Goal: Task Accomplishment & Management: Complete application form

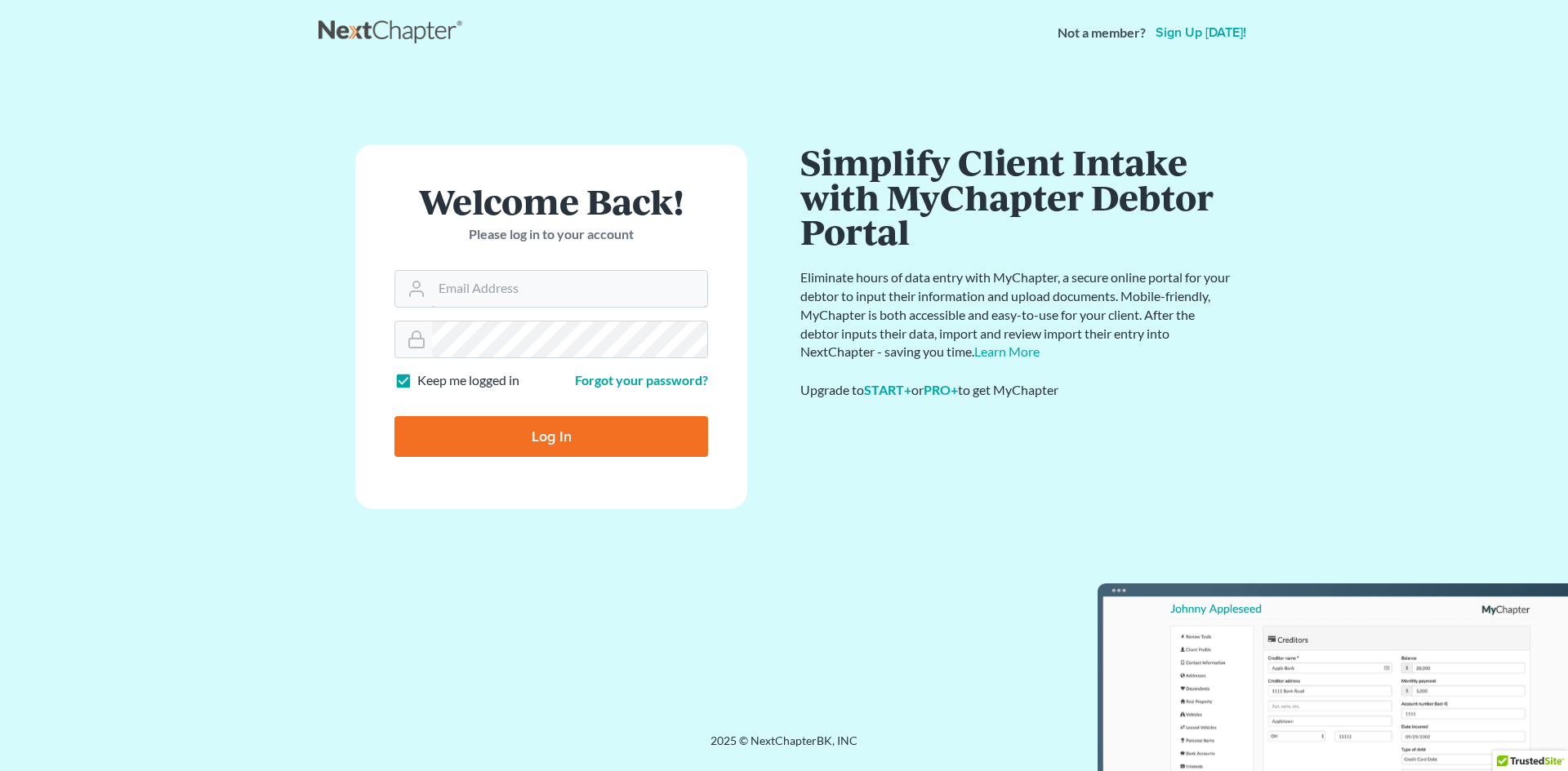
type input "[EMAIL_ADDRESS][DOMAIN_NAME]"
click at [547, 443] on input "Log In" at bounding box center [550, 437] width 314 height 41
type input "Thinking..."
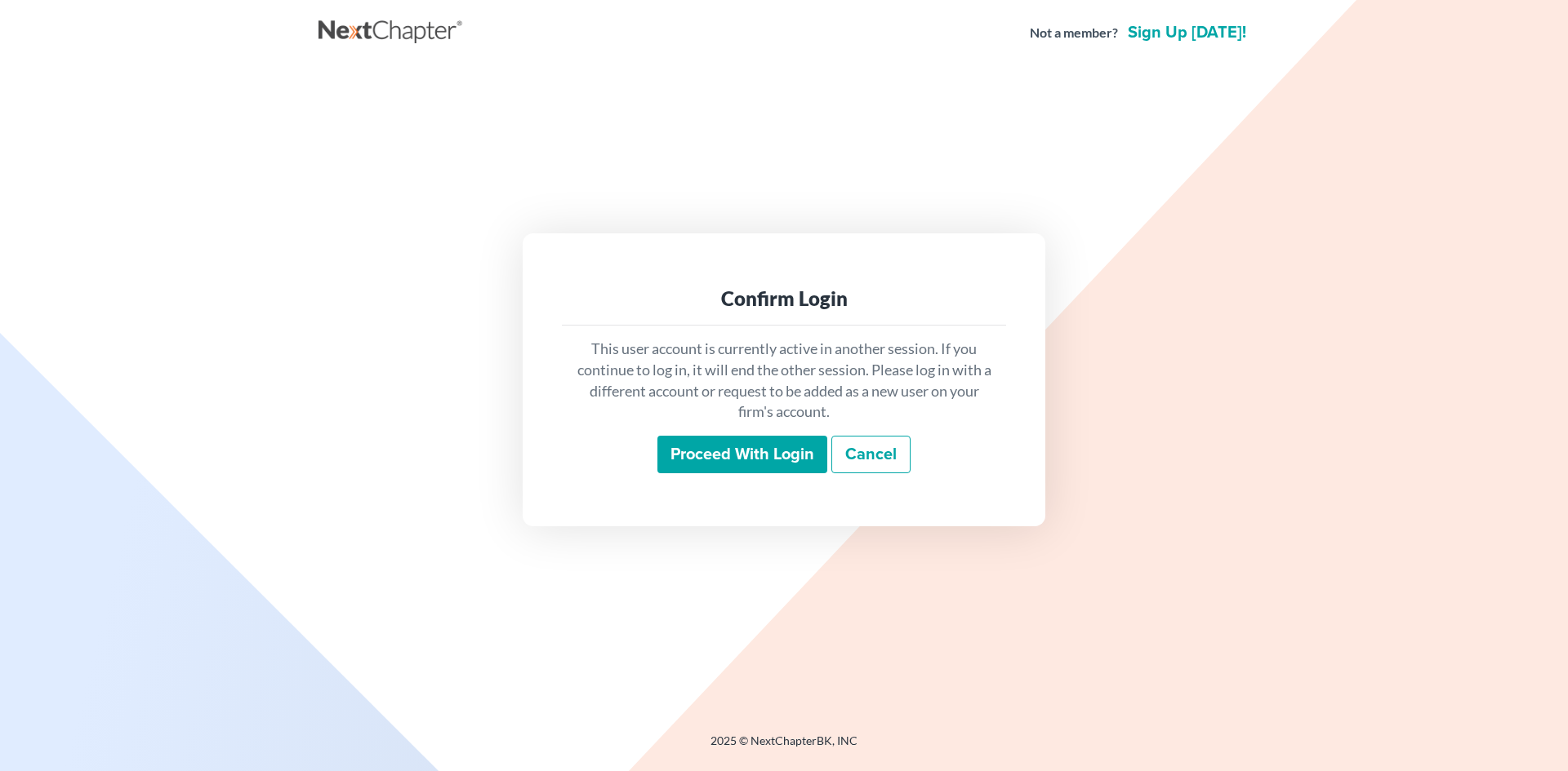
click at [726, 457] on input "Proceed with login" at bounding box center [742, 454] width 170 height 37
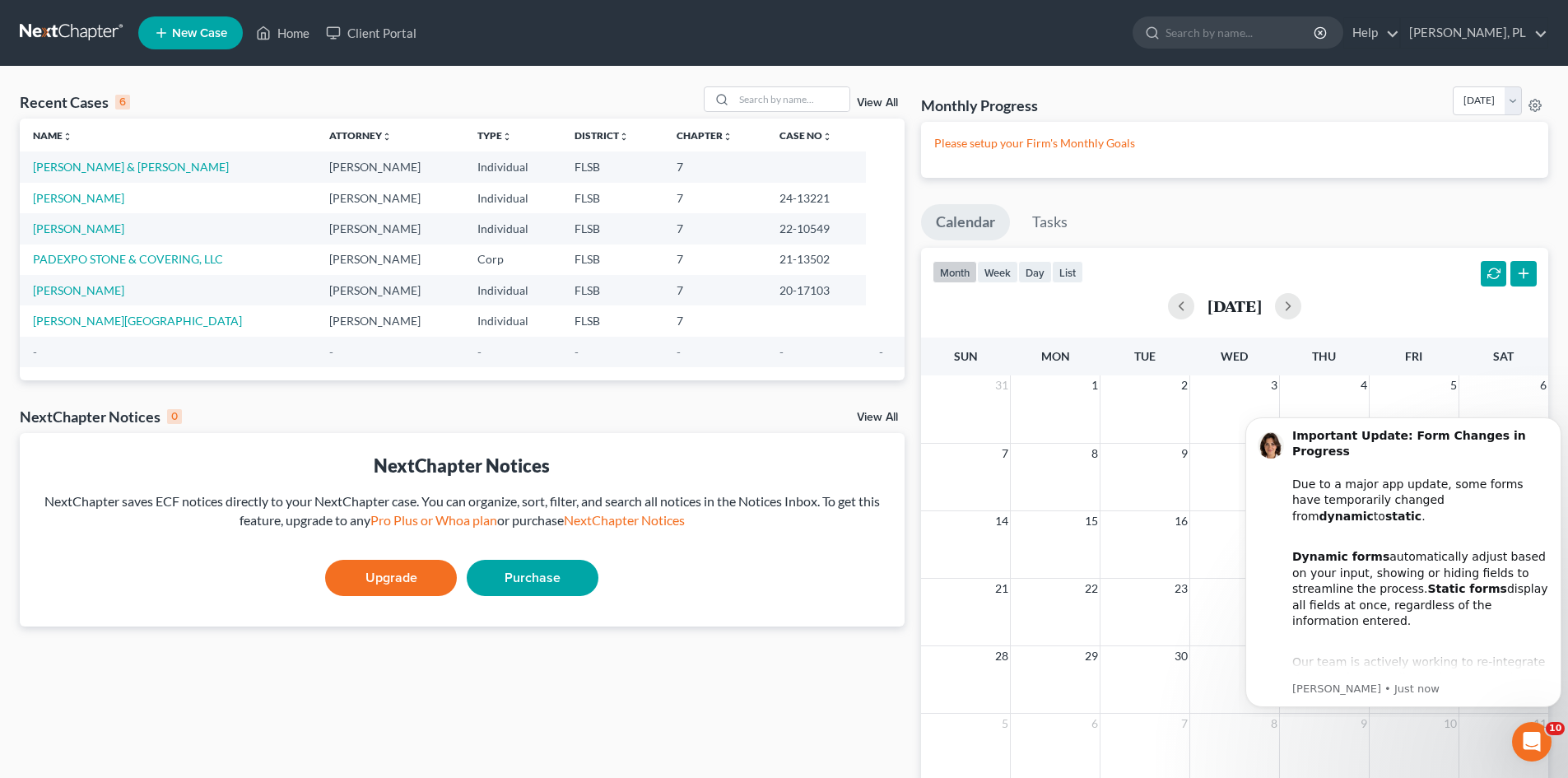
click at [187, 28] on span "New Case" at bounding box center [200, 34] width 55 height 13
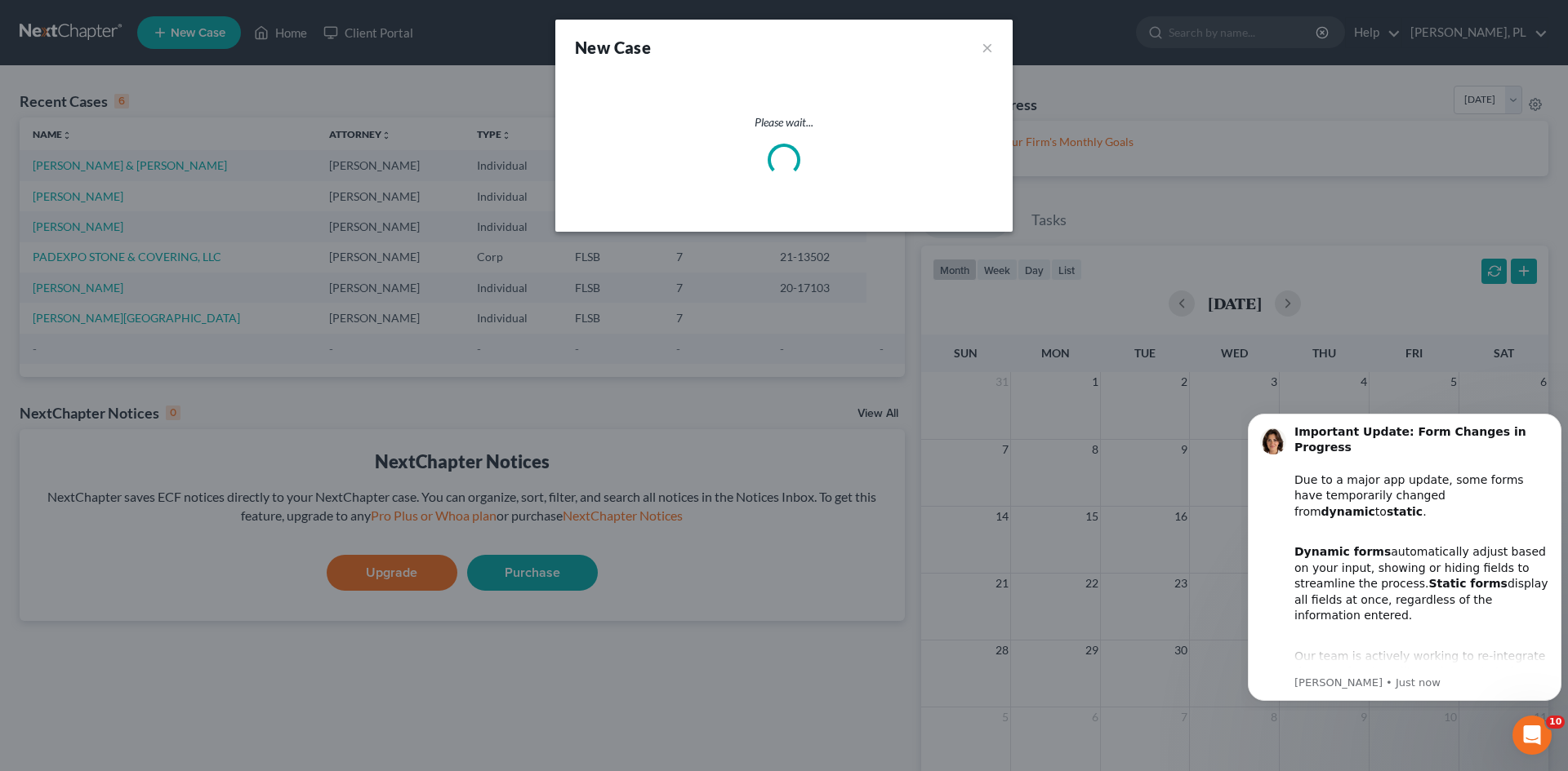
select select "17"
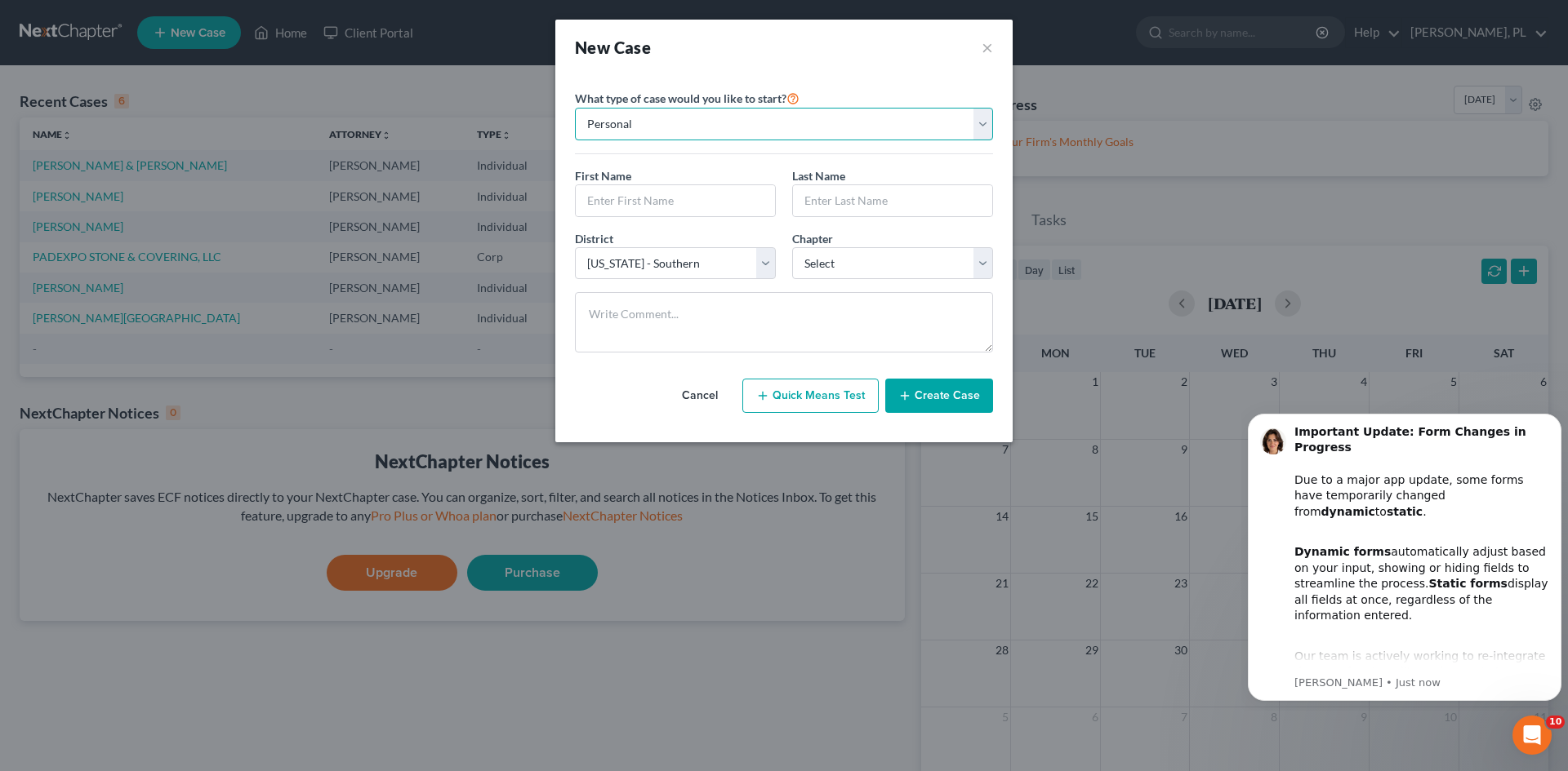
click at [741, 126] on select "Personal Business" at bounding box center [784, 123] width 418 height 32
click at [712, 207] on input "text" at bounding box center [675, 201] width 199 height 31
type input "Fabio"
type input "Lumachi"
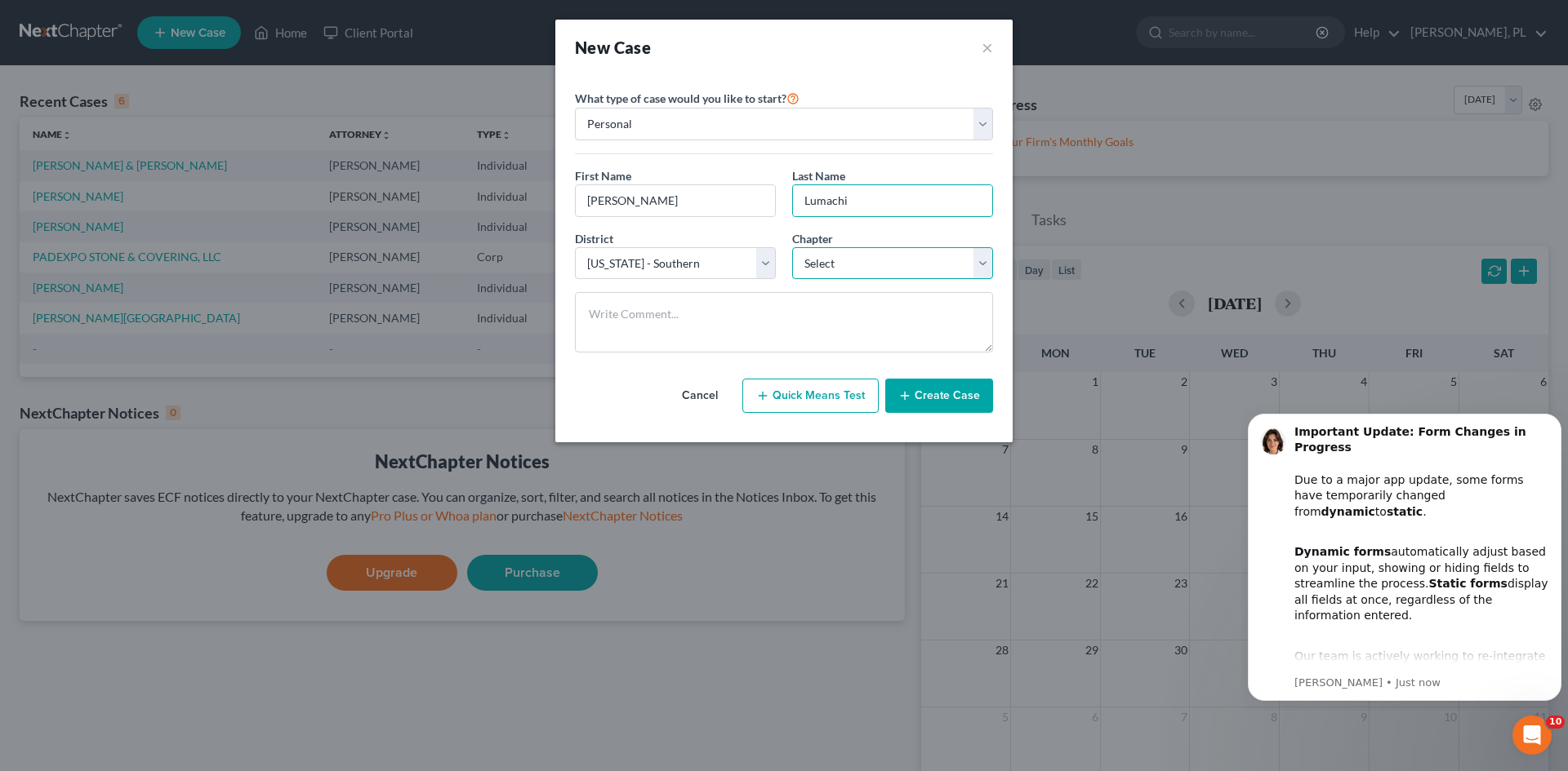
click at [986, 263] on select "Select 7 11 12 13" at bounding box center [892, 263] width 200 height 32
select select "0"
click at [792, 247] on select "Select 7 11 12 13" at bounding box center [892, 263] width 200 height 32
click at [920, 394] on button "Create Case" at bounding box center [938, 396] width 108 height 34
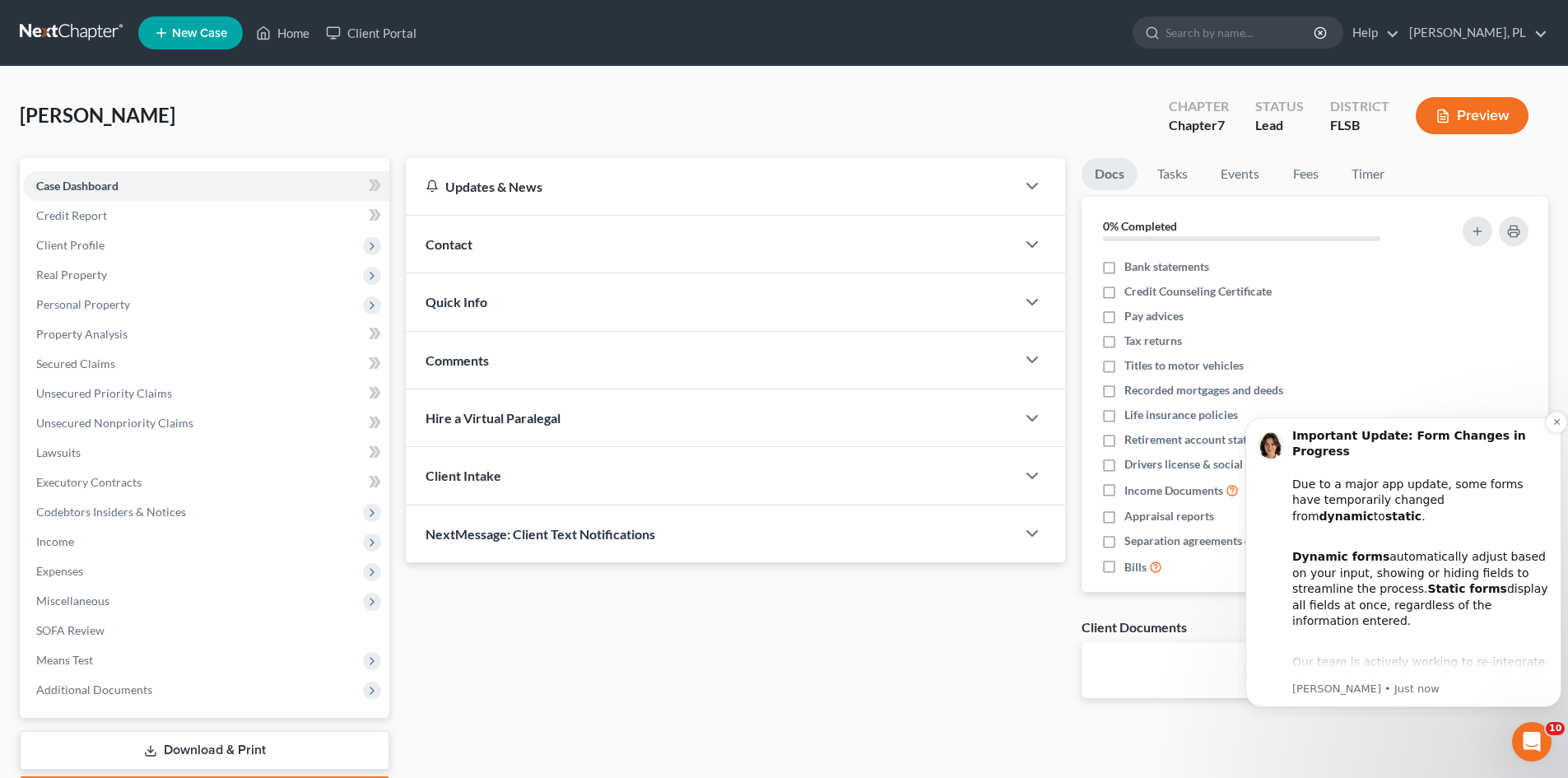
click at [1377, 500] on div "Important Update: Form Changes in Progress Due to a major app update, some form…" at bounding box center [1420, 589] width 257 height 322
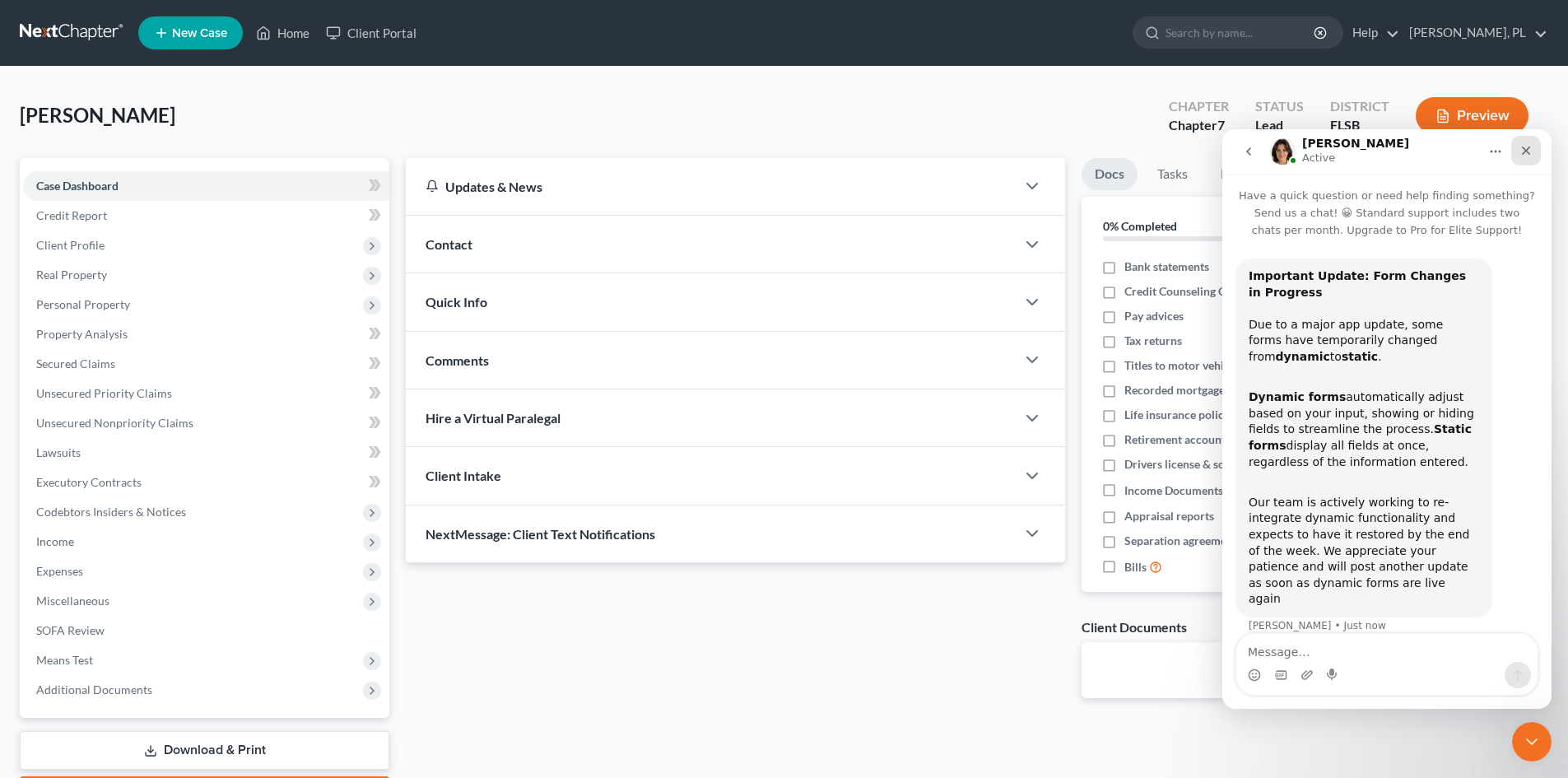
click at [1521, 148] on icon "Close" at bounding box center [1526, 150] width 13 height 13
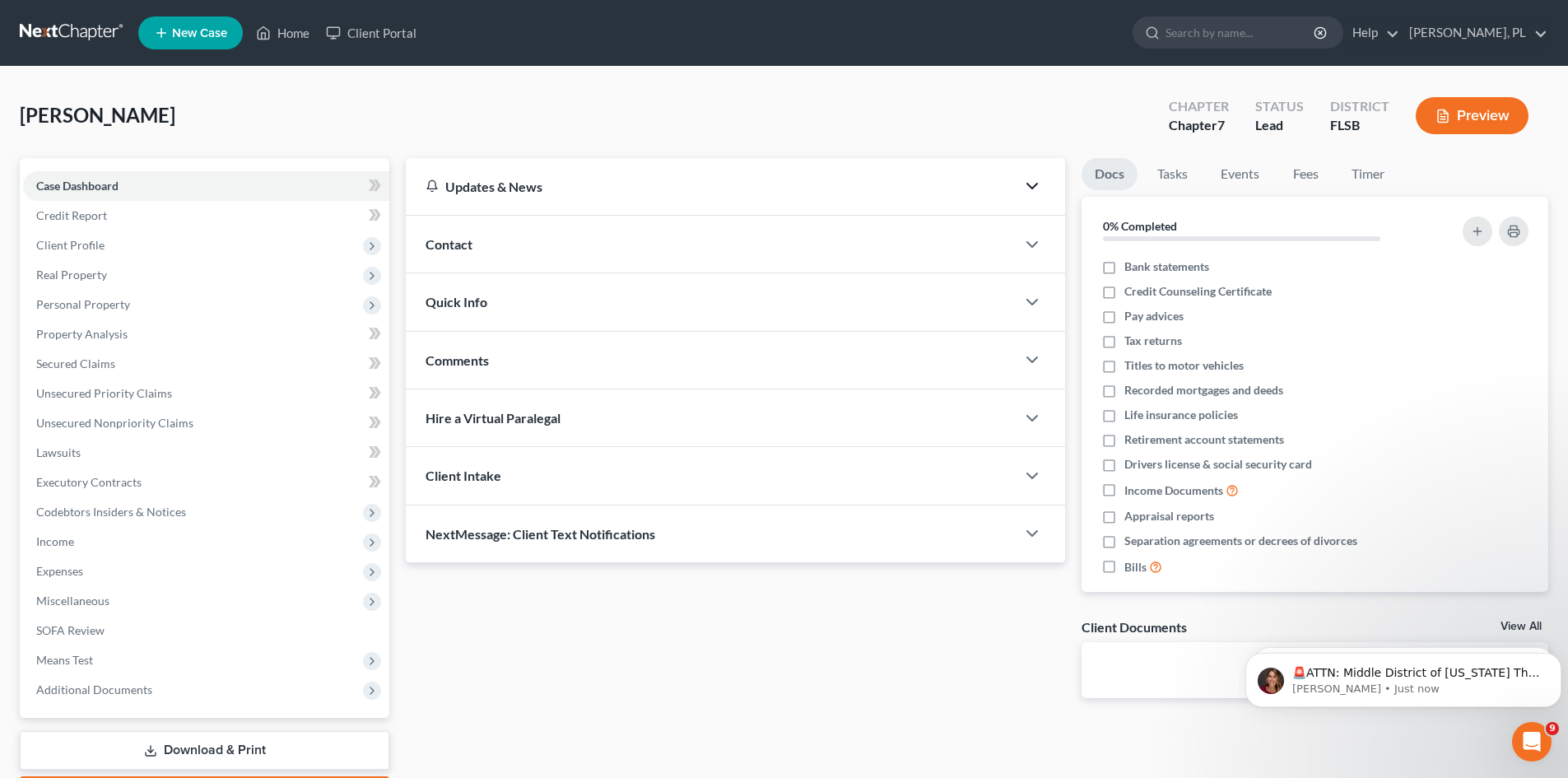
click at [1030, 187] on icon "button" at bounding box center [1032, 186] width 20 height 20
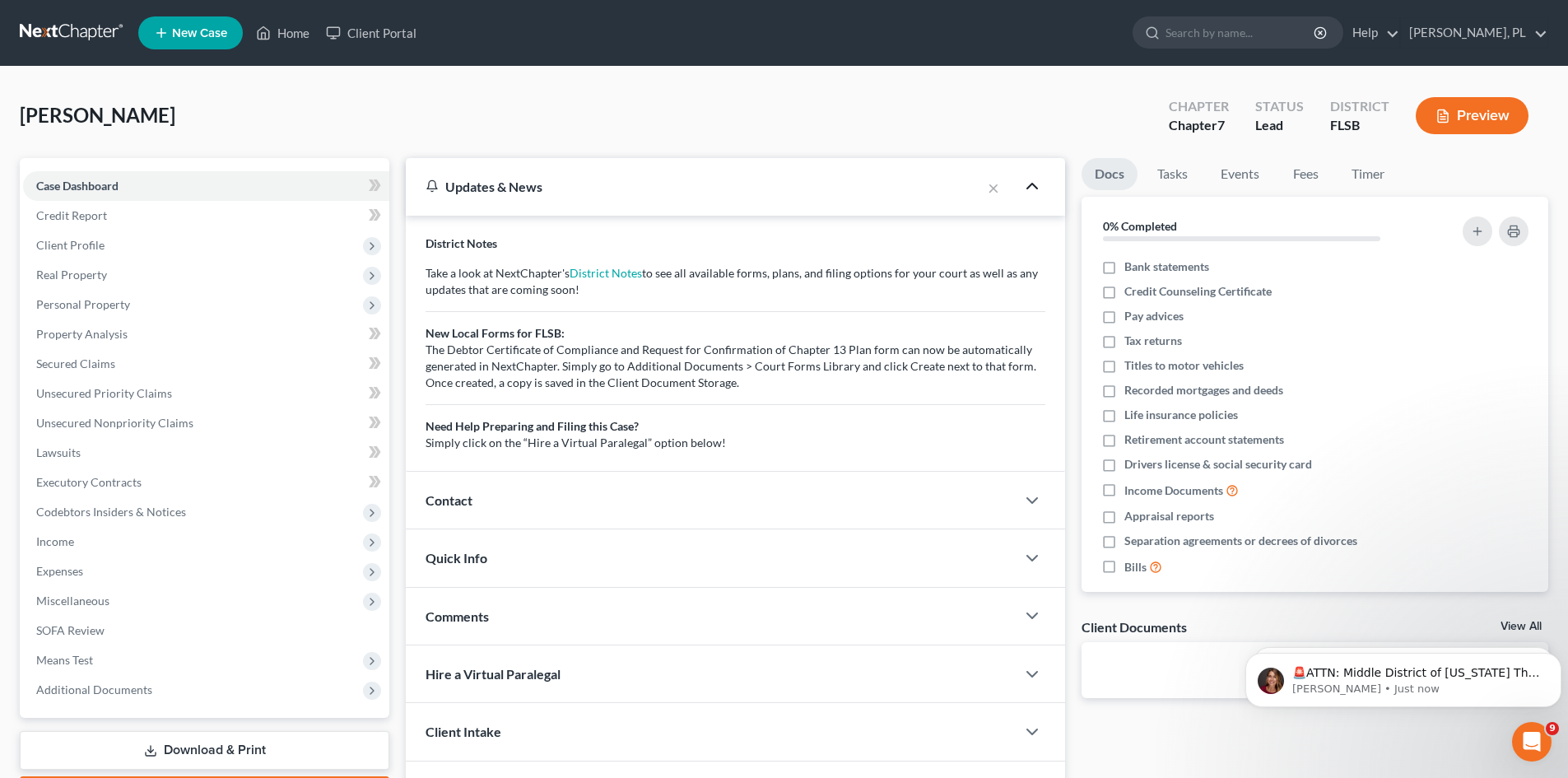
click at [1030, 187] on polyline "button" at bounding box center [1032, 185] width 10 height 5
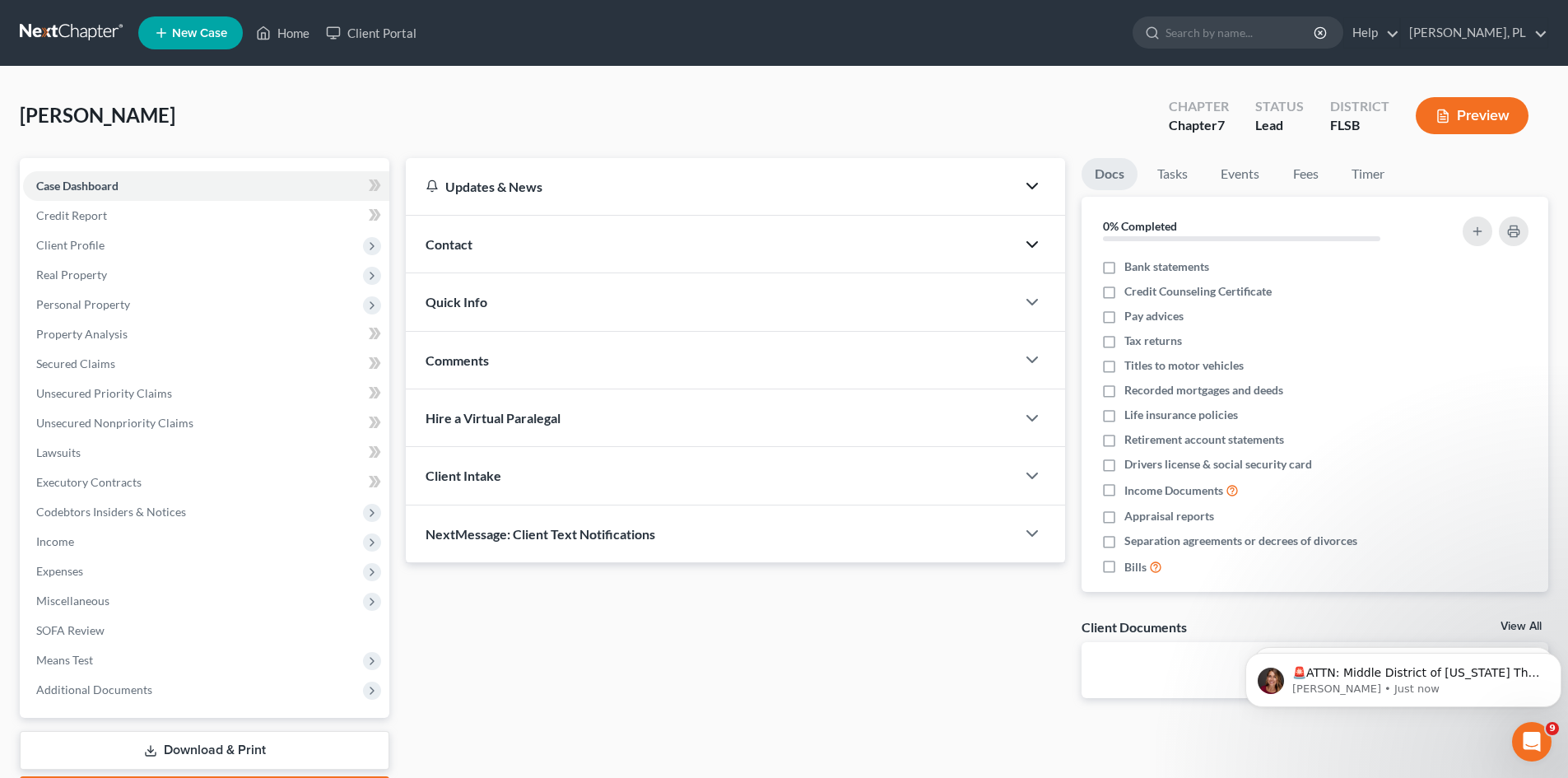
click at [1033, 249] on icon "button" at bounding box center [1032, 245] width 20 height 20
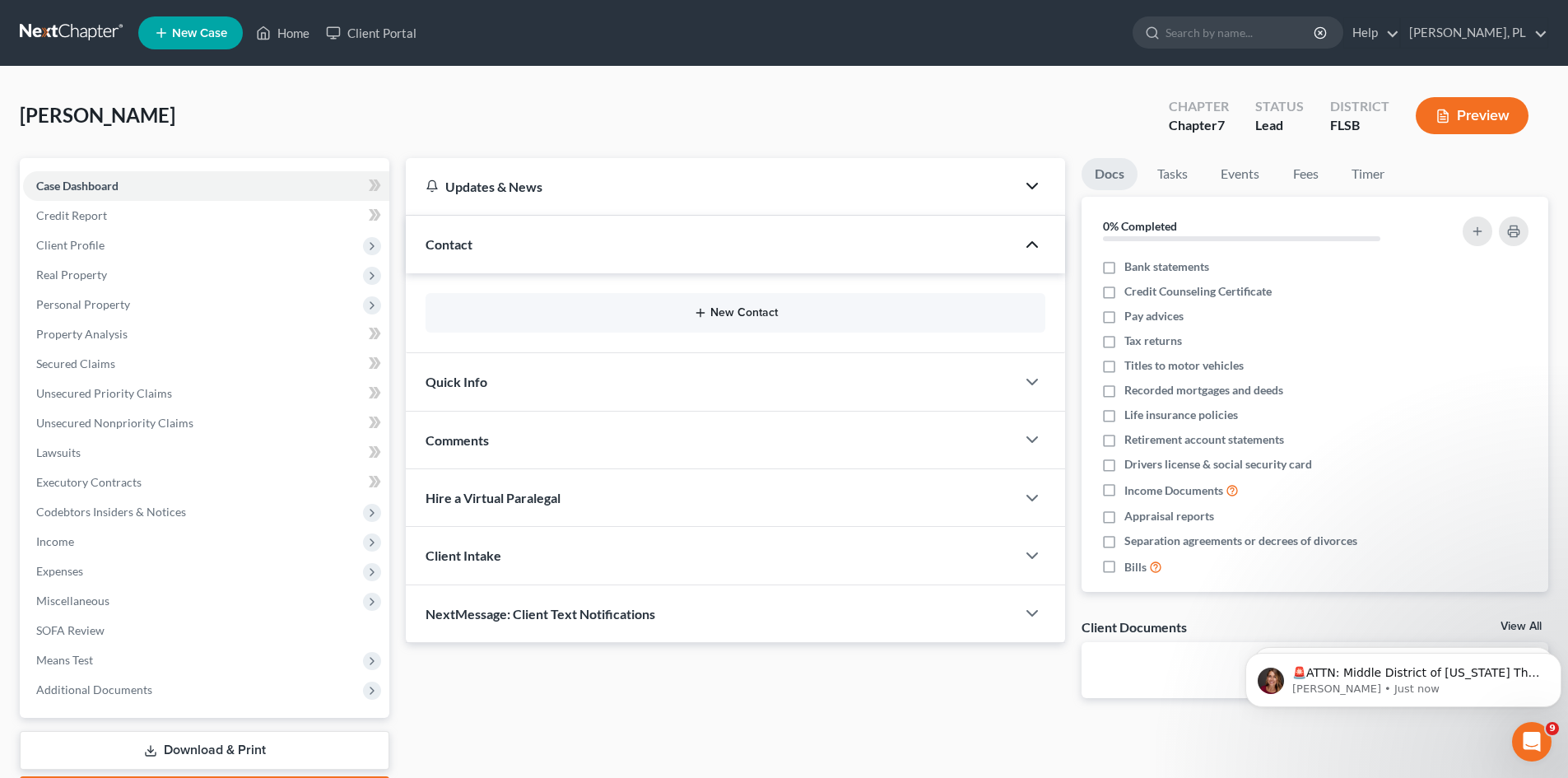
click at [699, 310] on icon "button" at bounding box center [700, 313] width 13 height 13
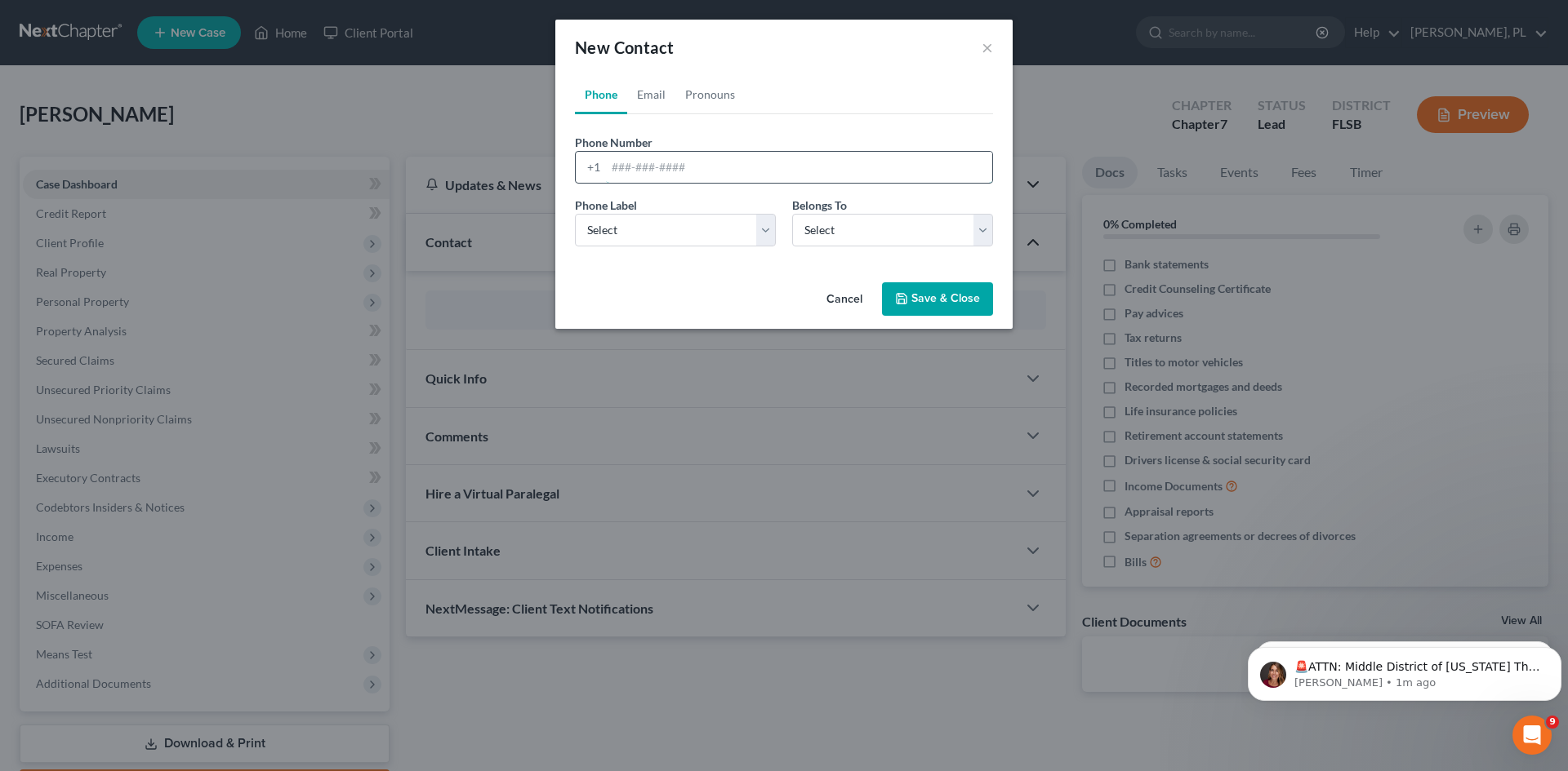
click at [684, 170] on input "tel" at bounding box center [799, 167] width 386 height 31
type input "7866224061"
click at [763, 231] on select "Select Mobile Home Work Other" at bounding box center [675, 230] width 200 height 32
click at [575, 214] on select "Select Mobile Home Work Other" at bounding box center [675, 230] width 200 height 32
click at [651, 236] on select "Select Mobile Home Work Other" at bounding box center [675, 230] width 200 height 32
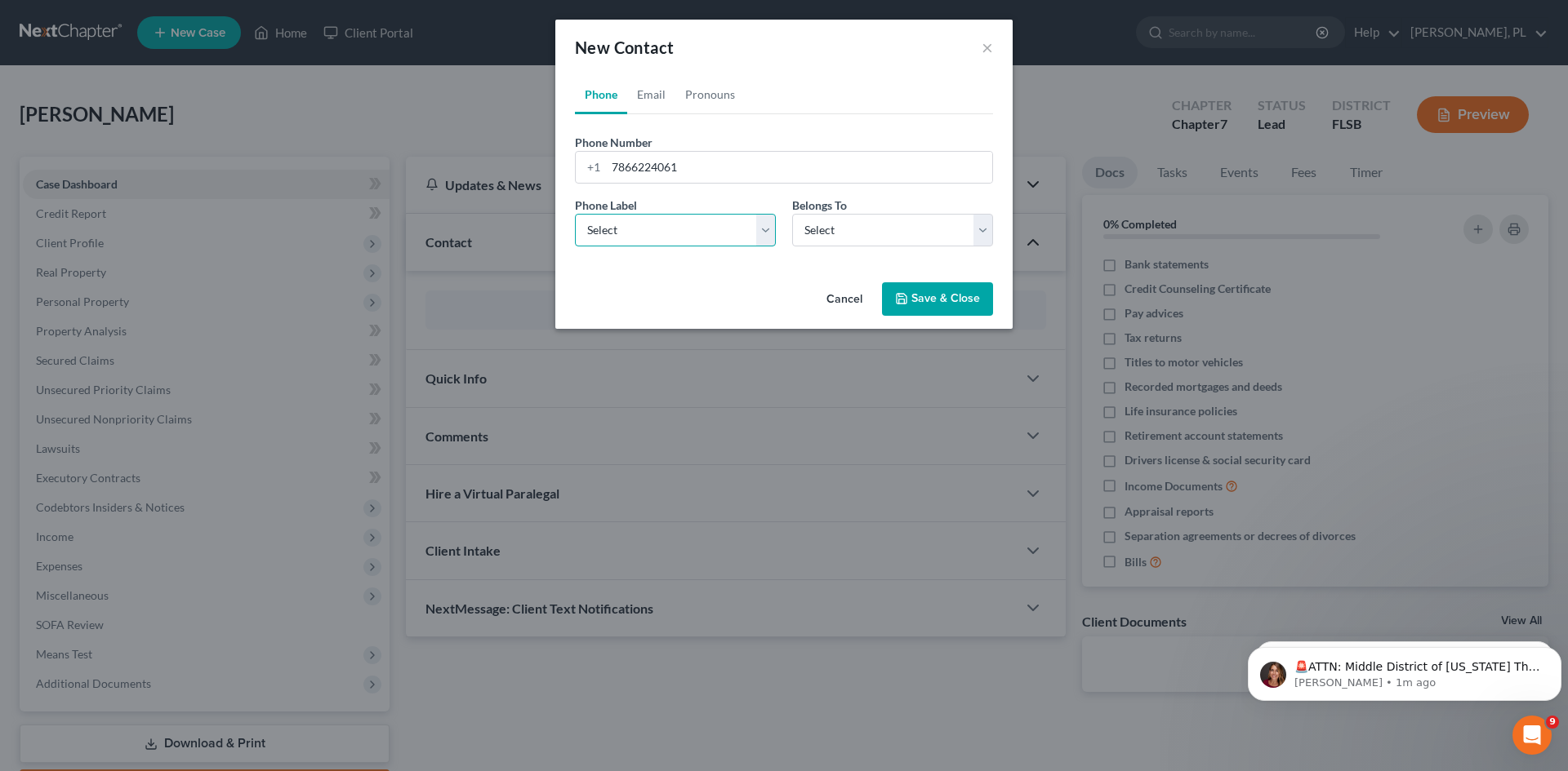
select select "0"
click at [575, 214] on select "Select Mobile Home Work Other" at bounding box center [675, 230] width 200 height 32
click at [985, 234] on select "Select Client Other" at bounding box center [892, 230] width 200 height 32
select select "0"
click at [792, 214] on select "Select Client Other" at bounding box center [892, 230] width 200 height 32
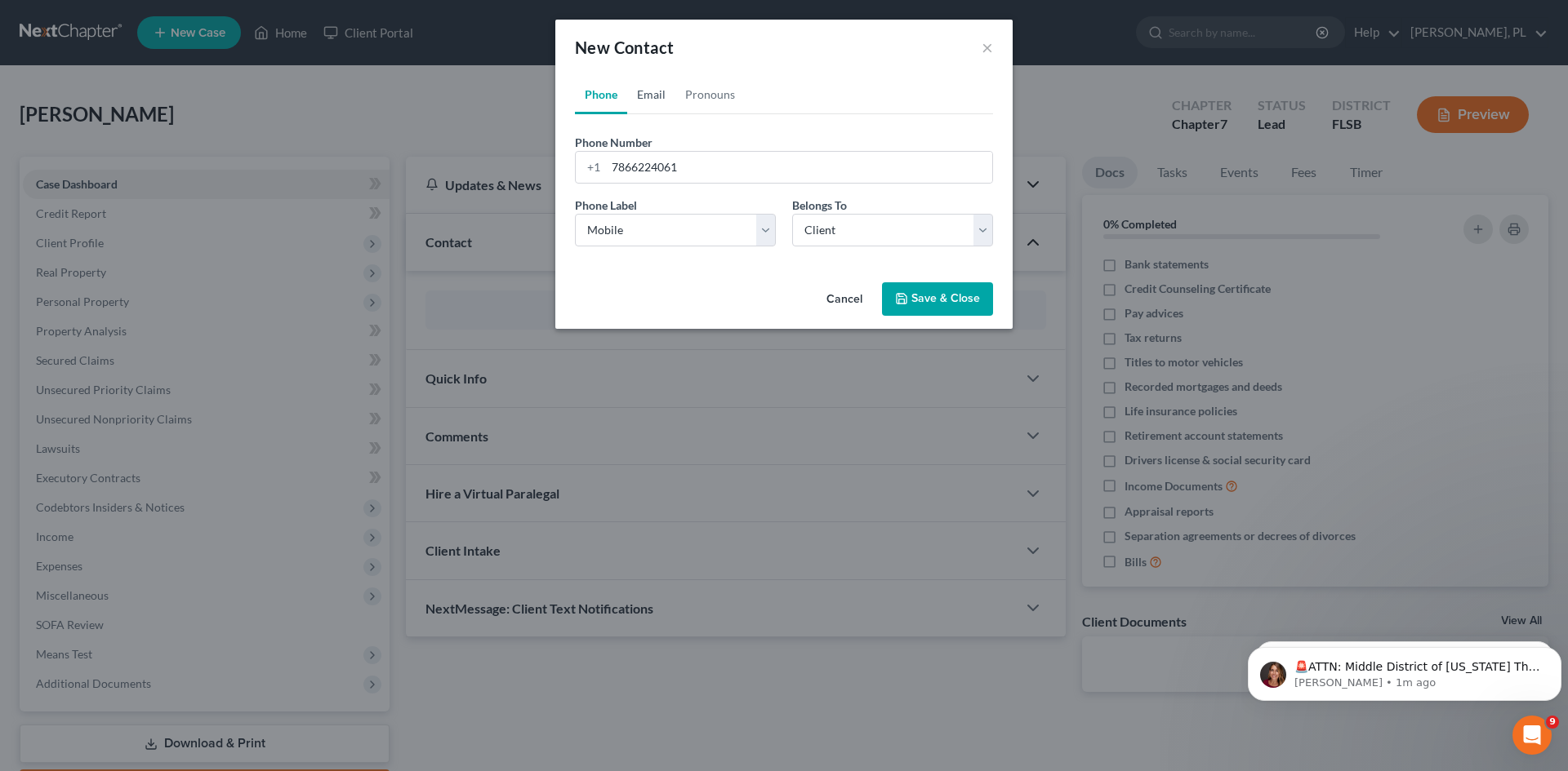
click at [643, 96] on link "Email" at bounding box center [651, 95] width 48 height 39
click at [644, 174] on input "email" at bounding box center [799, 167] width 386 height 31
paste input "fabio@afusaconstruction.com"
type input "fabio@afusaconstruction.com"
click at [713, 232] on select "Select Home Work Other" at bounding box center [675, 230] width 200 height 32
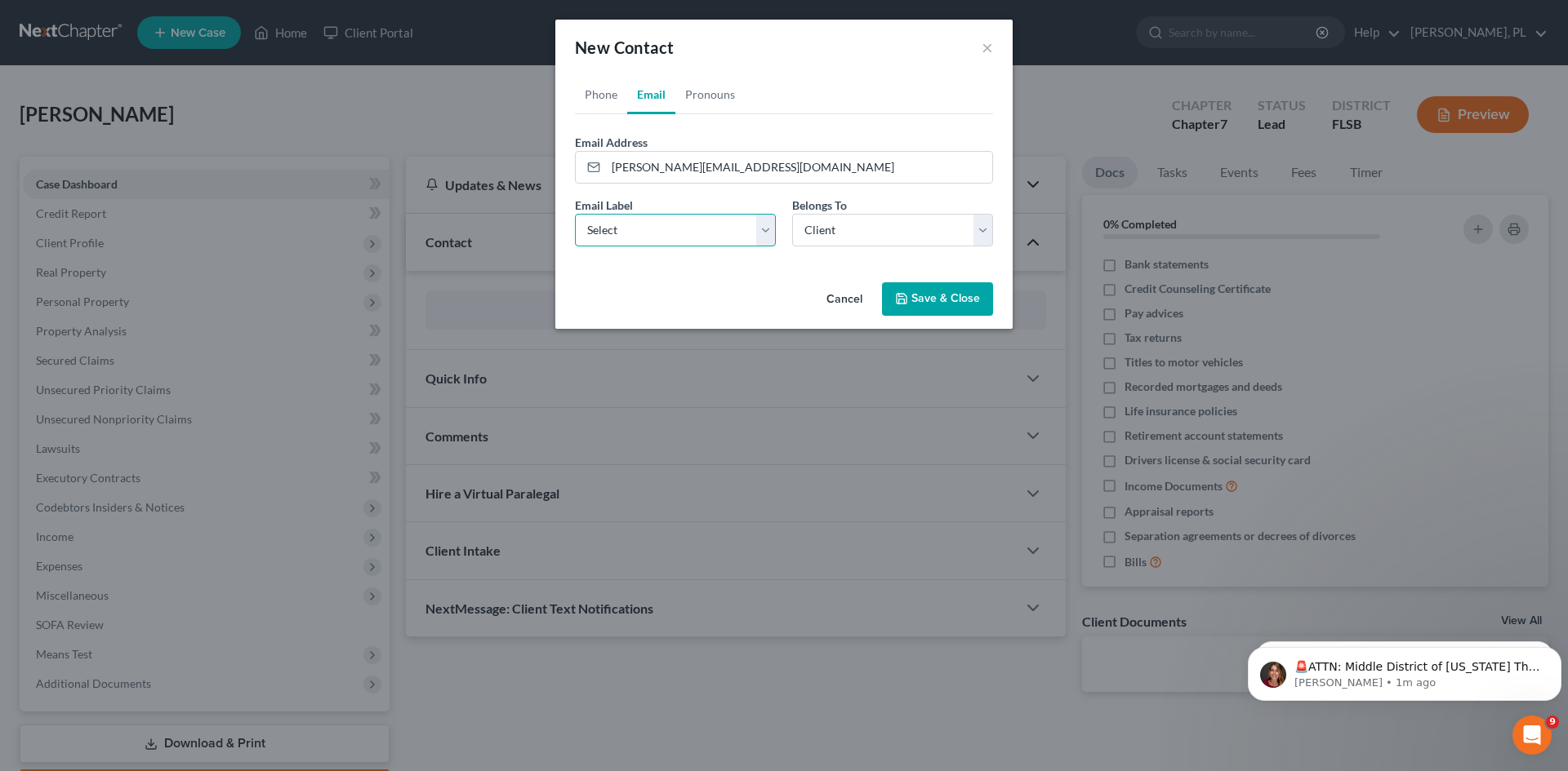
select select "0"
click at [575, 214] on select "Select Home Work Other" at bounding box center [675, 230] width 200 height 32
click at [901, 235] on select "Select Client Other" at bounding box center [892, 230] width 200 height 32
click at [946, 293] on button "Save & Close" at bounding box center [937, 299] width 111 height 34
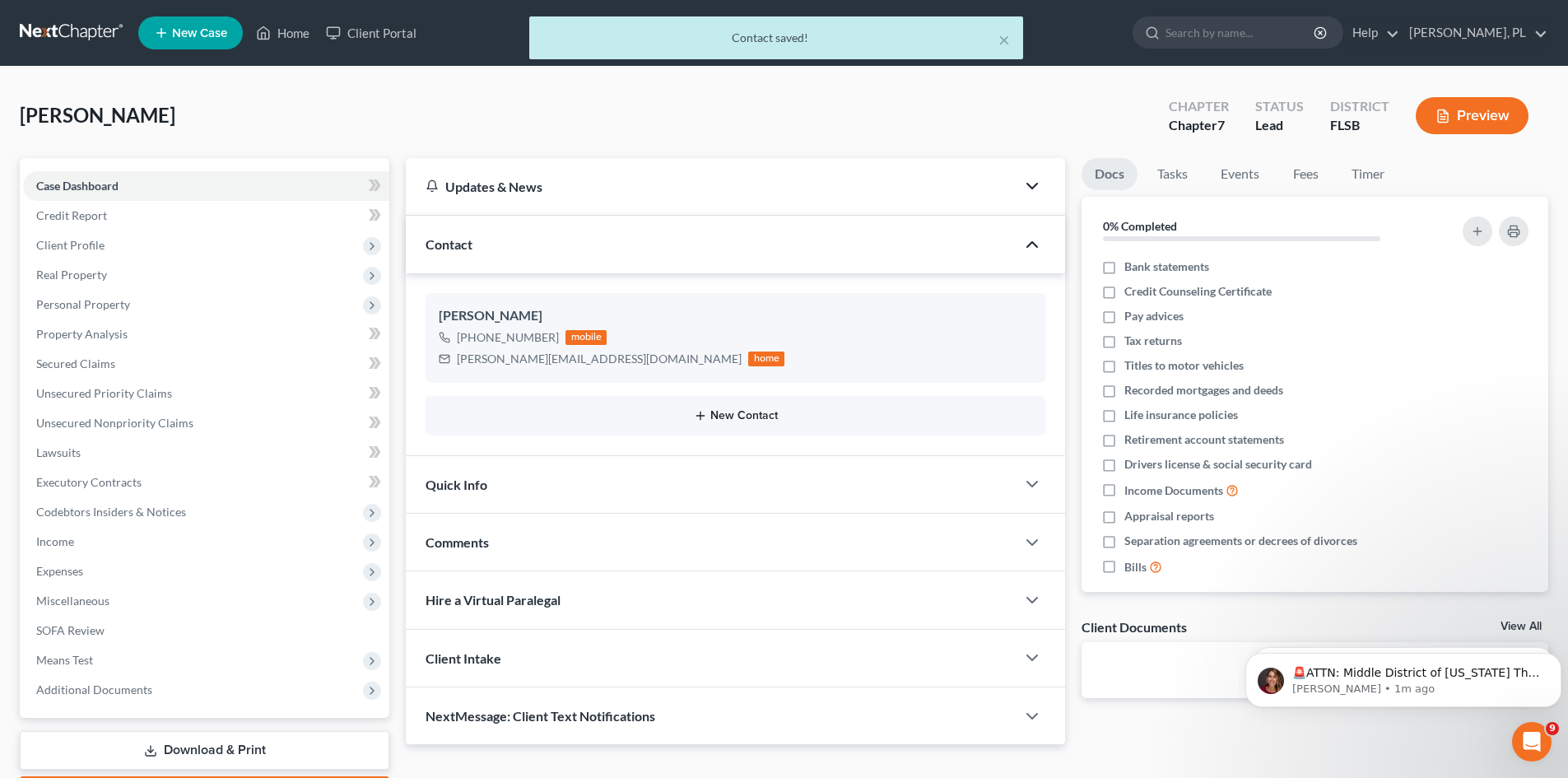
click at [738, 415] on button "New Contact" at bounding box center [735, 415] width 593 height 13
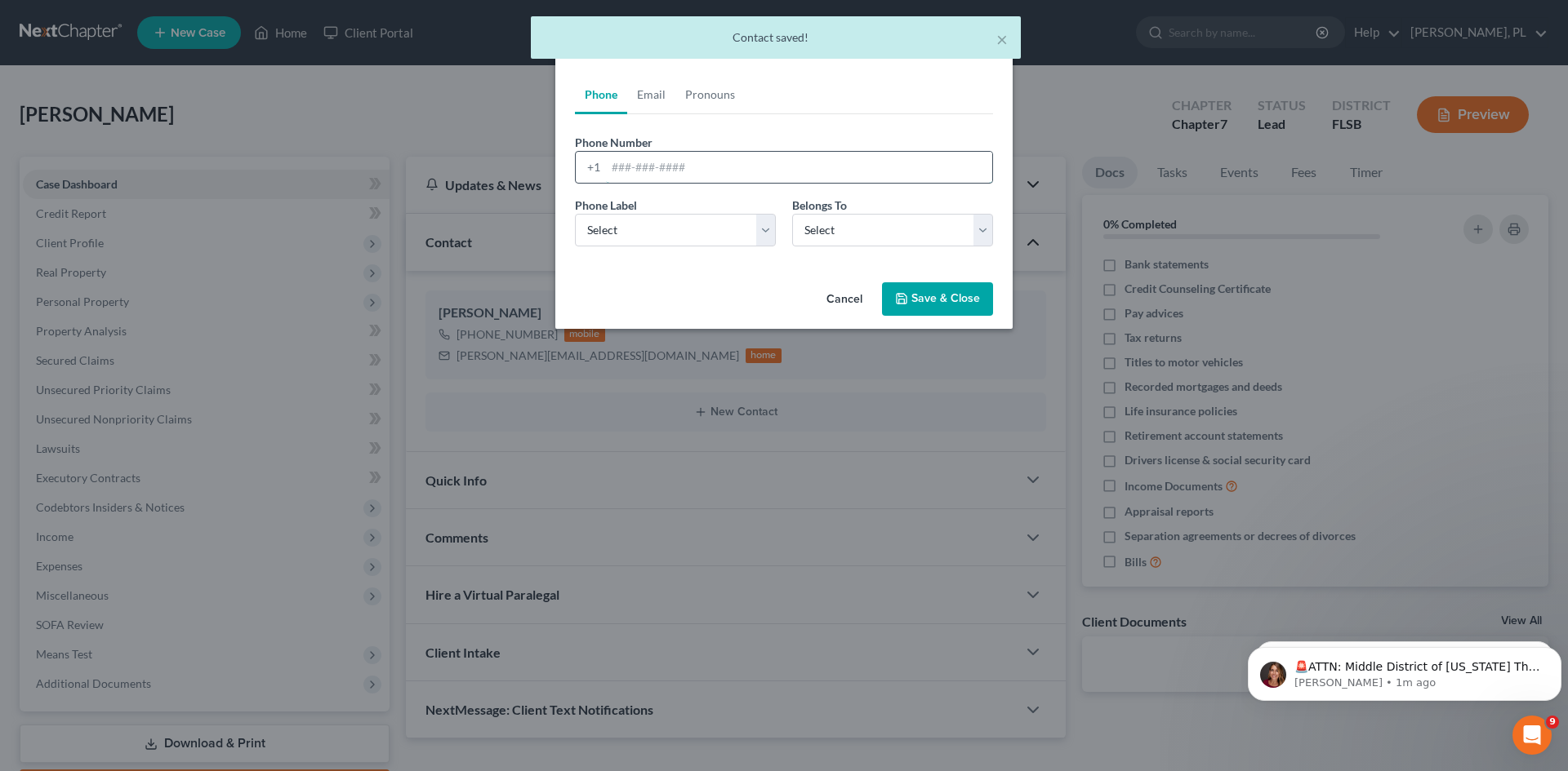
click at [692, 168] on input "tel" at bounding box center [799, 167] width 386 height 31
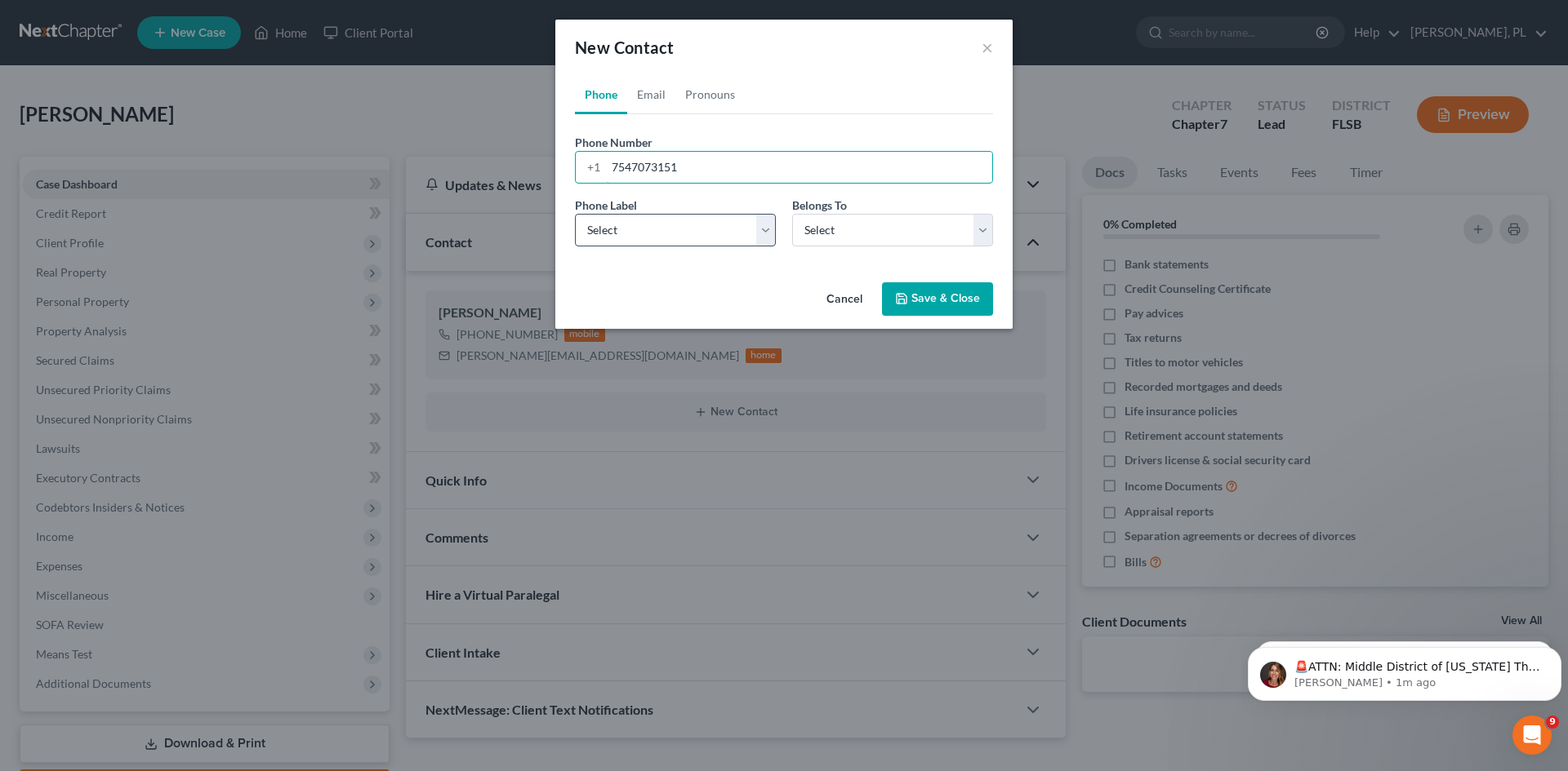
type input "7547073151"
click at [741, 236] on select "Select Mobile Home Work Other" at bounding box center [675, 230] width 200 height 32
select select "0"
click at [575, 214] on select "Select Mobile Home Work Other" at bounding box center [675, 230] width 200 height 32
click at [934, 233] on select "Select Client Other" at bounding box center [892, 230] width 200 height 32
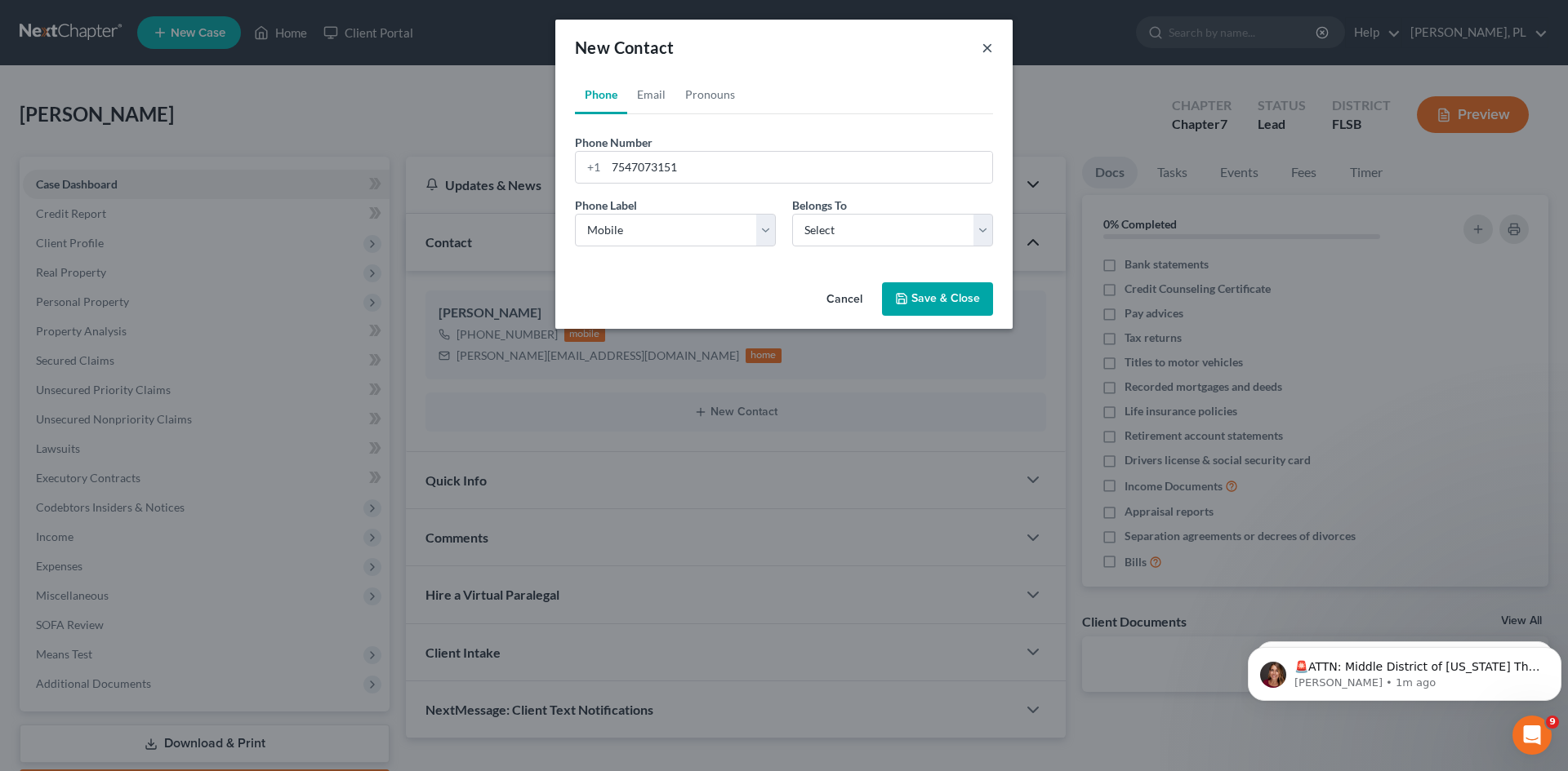
click at [986, 48] on button "×" at bounding box center [987, 47] width 12 height 20
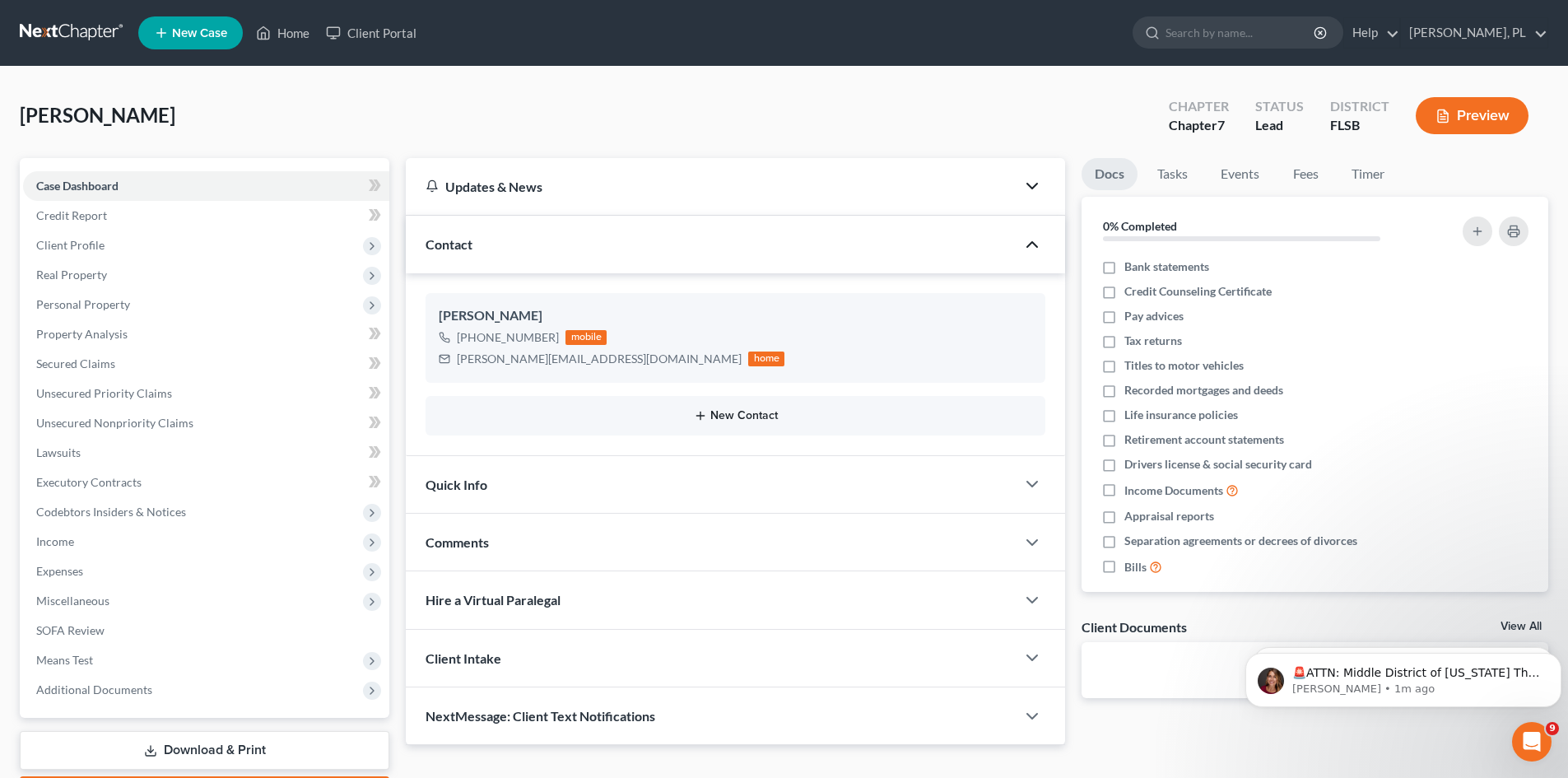
click at [708, 411] on icon "button" at bounding box center [700, 415] width 13 height 13
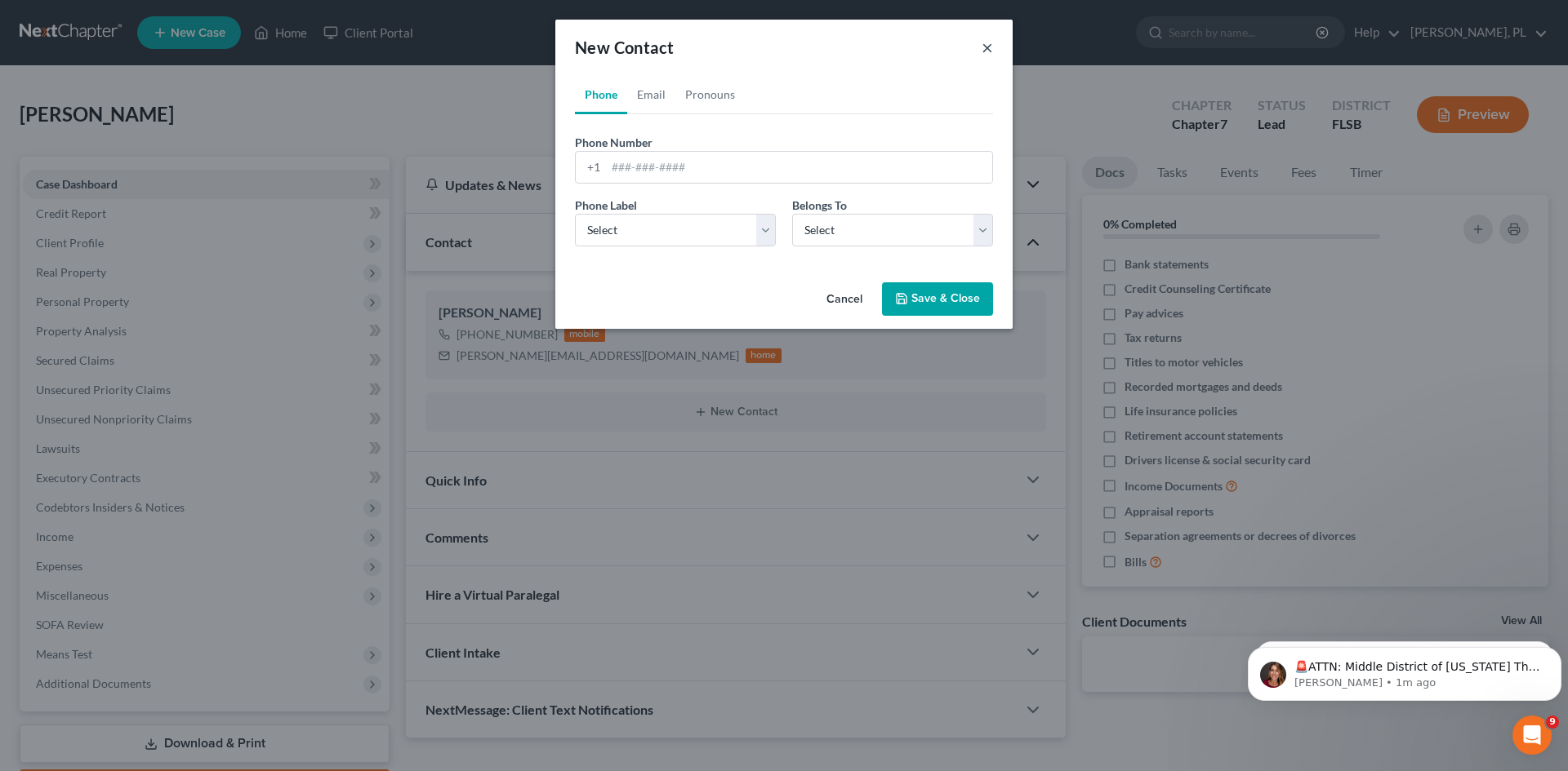
click at [985, 44] on button "×" at bounding box center [987, 47] width 12 height 20
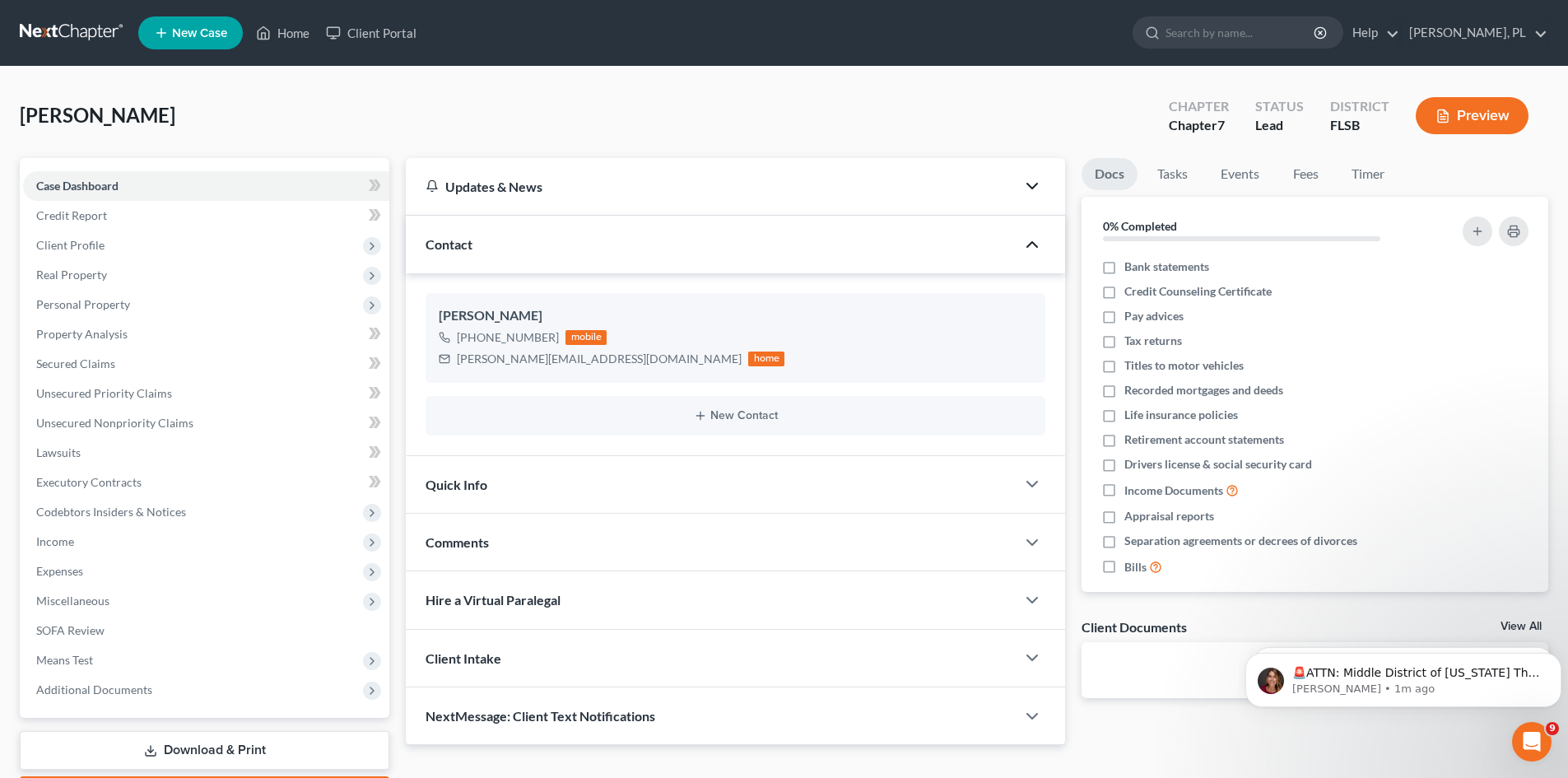
click at [493, 481] on div "Quick Info" at bounding box center [711, 485] width 610 height 57
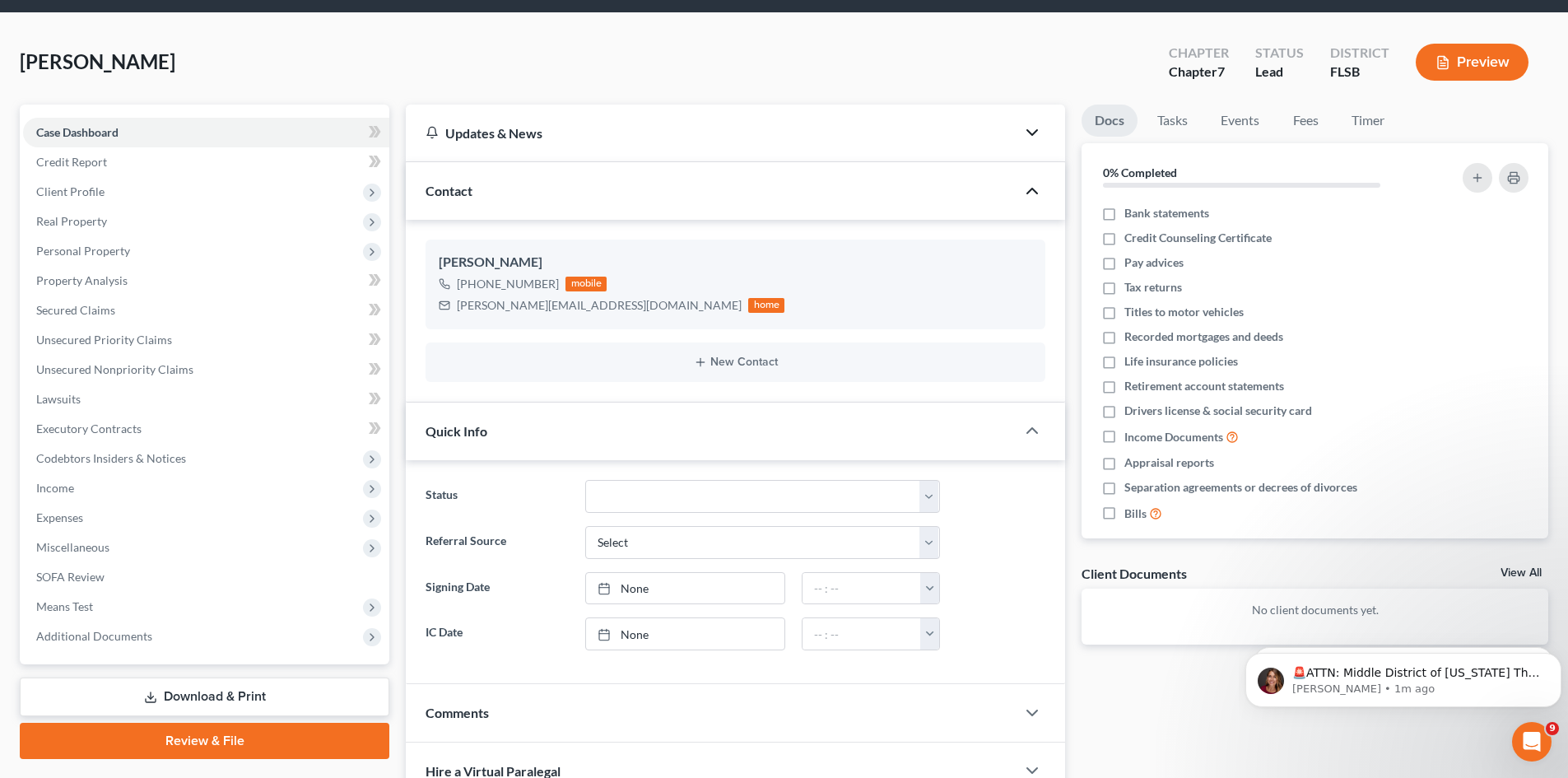
scroll to position [83, 0]
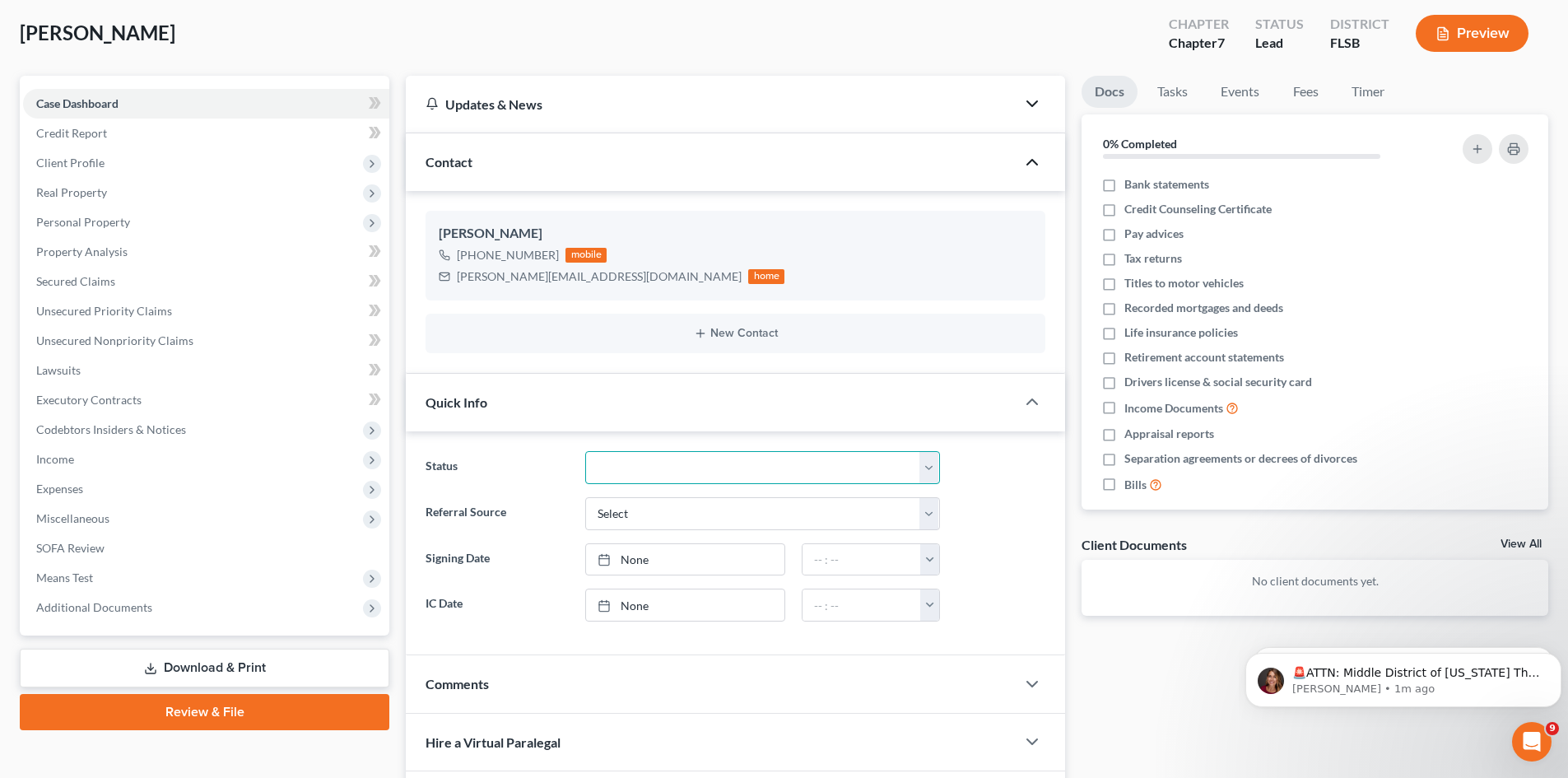
click at [796, 474] on select "Discharged Dismissed Filed In Progress Lead Lost Lead Ready to File To Review" at bounding box center [763, 467] width 355 height 33
click at [765, 523] on select "Select Word Of Mouth Previous Clients Direct Mail Website Google Search Modern …" at bounding box center [763, 514] width 355 height 33
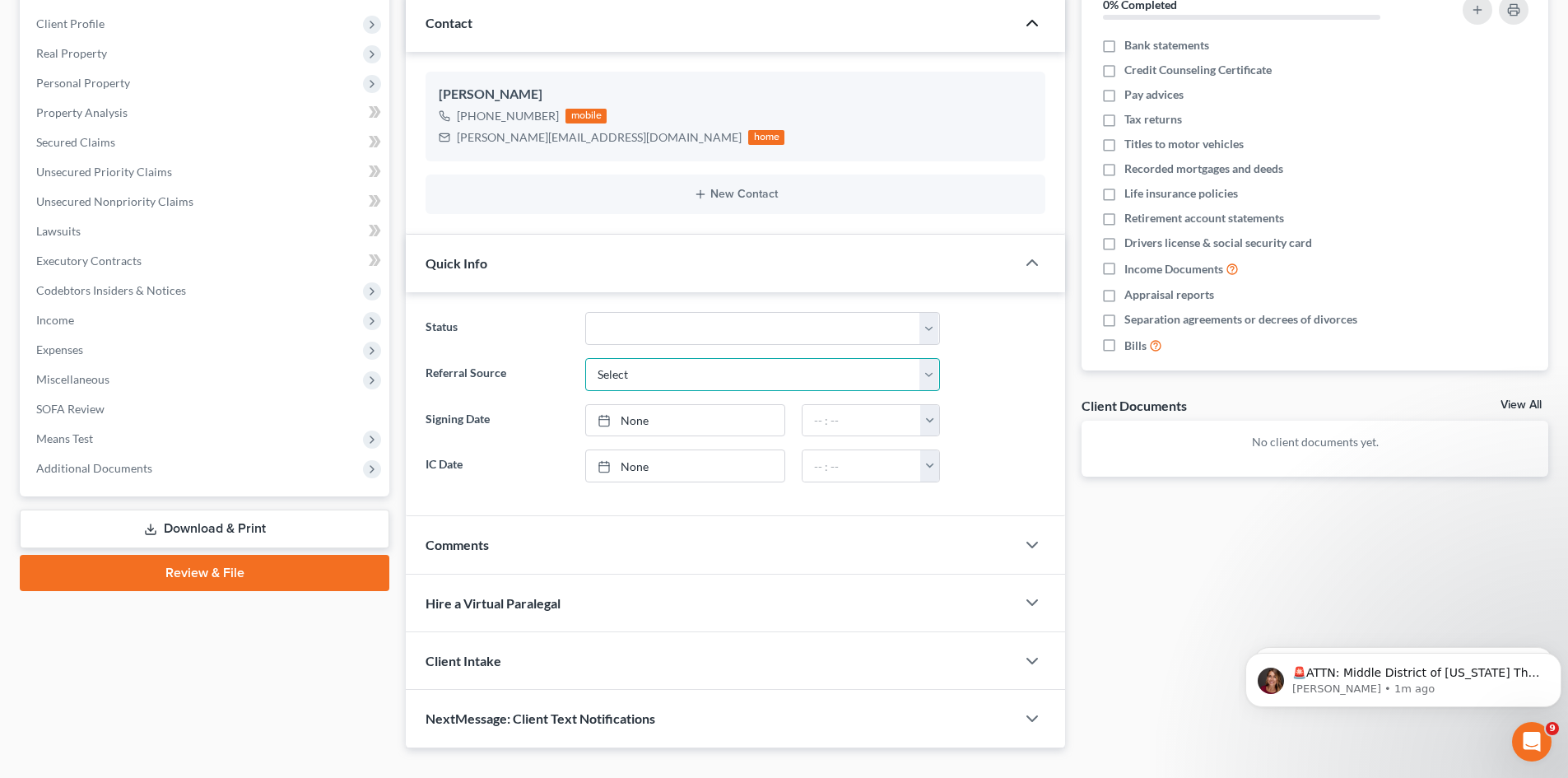
scroll to position [248, 0]
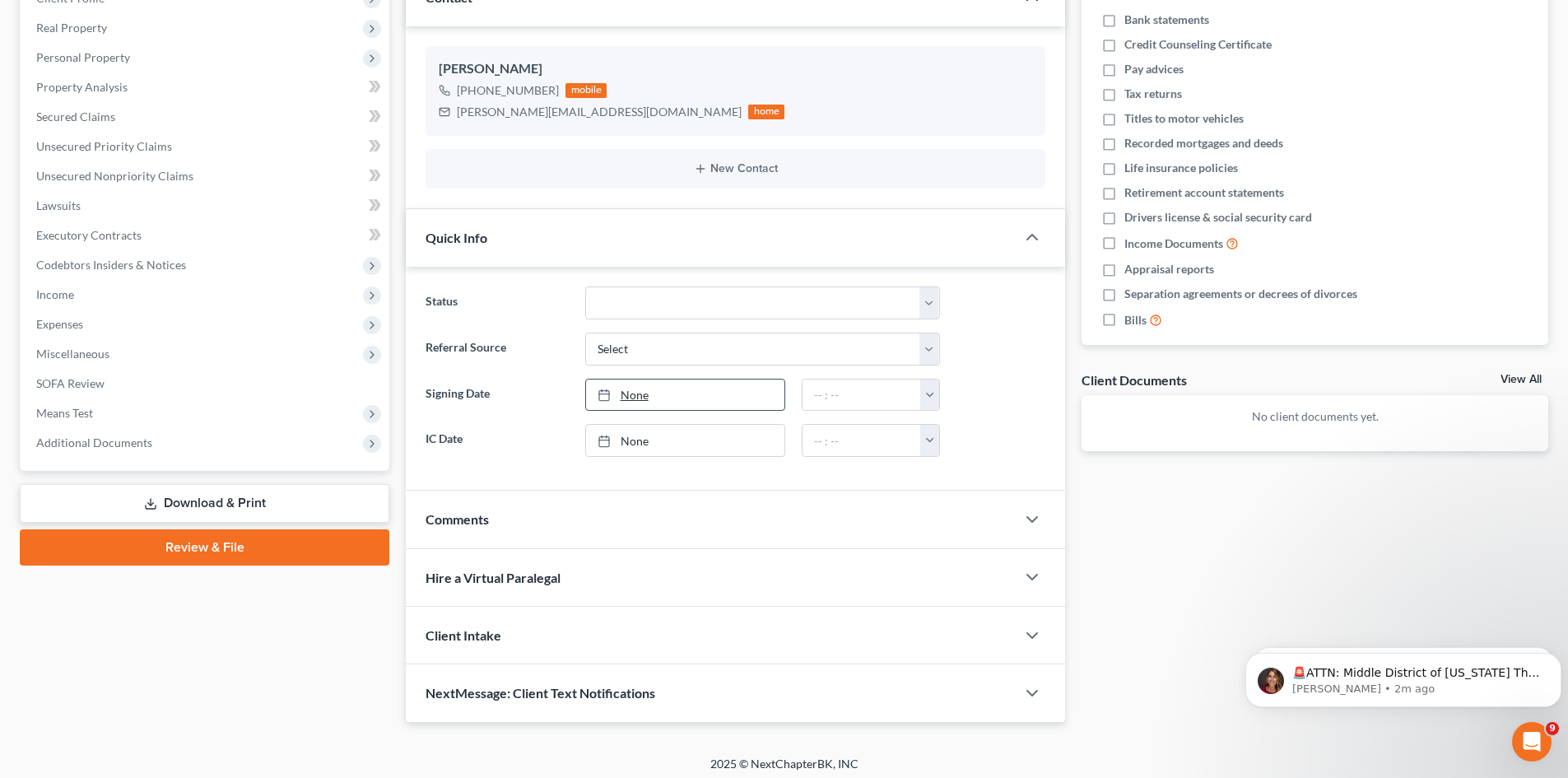
type input "9/12/2025"
click at [699, 408] on link "9/12/2025" at bounding box center [685, 395] width 198 height 32
click at [845, 401] on input "text" at bounding box center [861, 395] width 118 height 32
type input "9/12/2025"
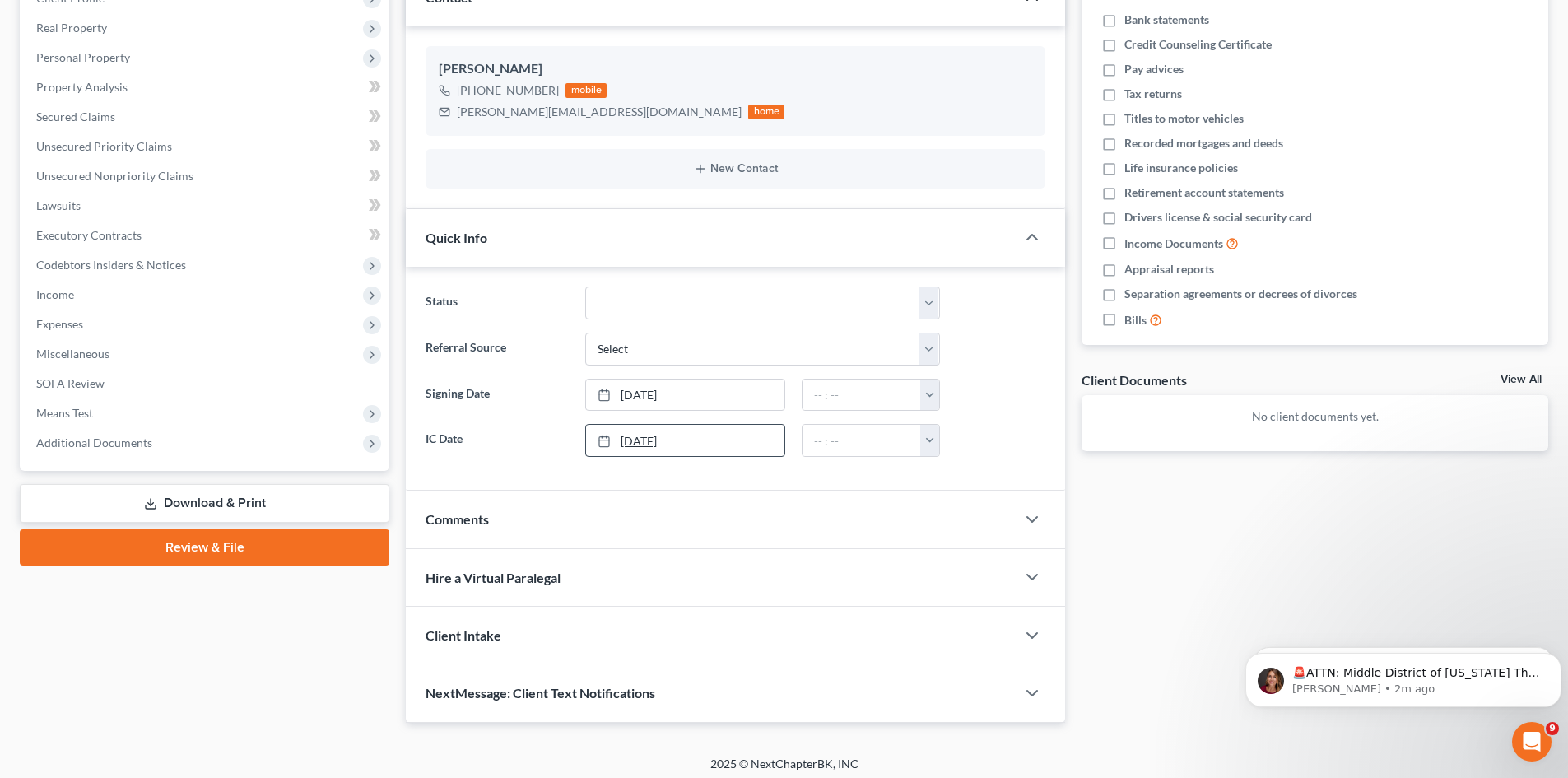
click at [743, 446] on link "9/12/2025" at bounding box center [685, 441] width 198 height 32
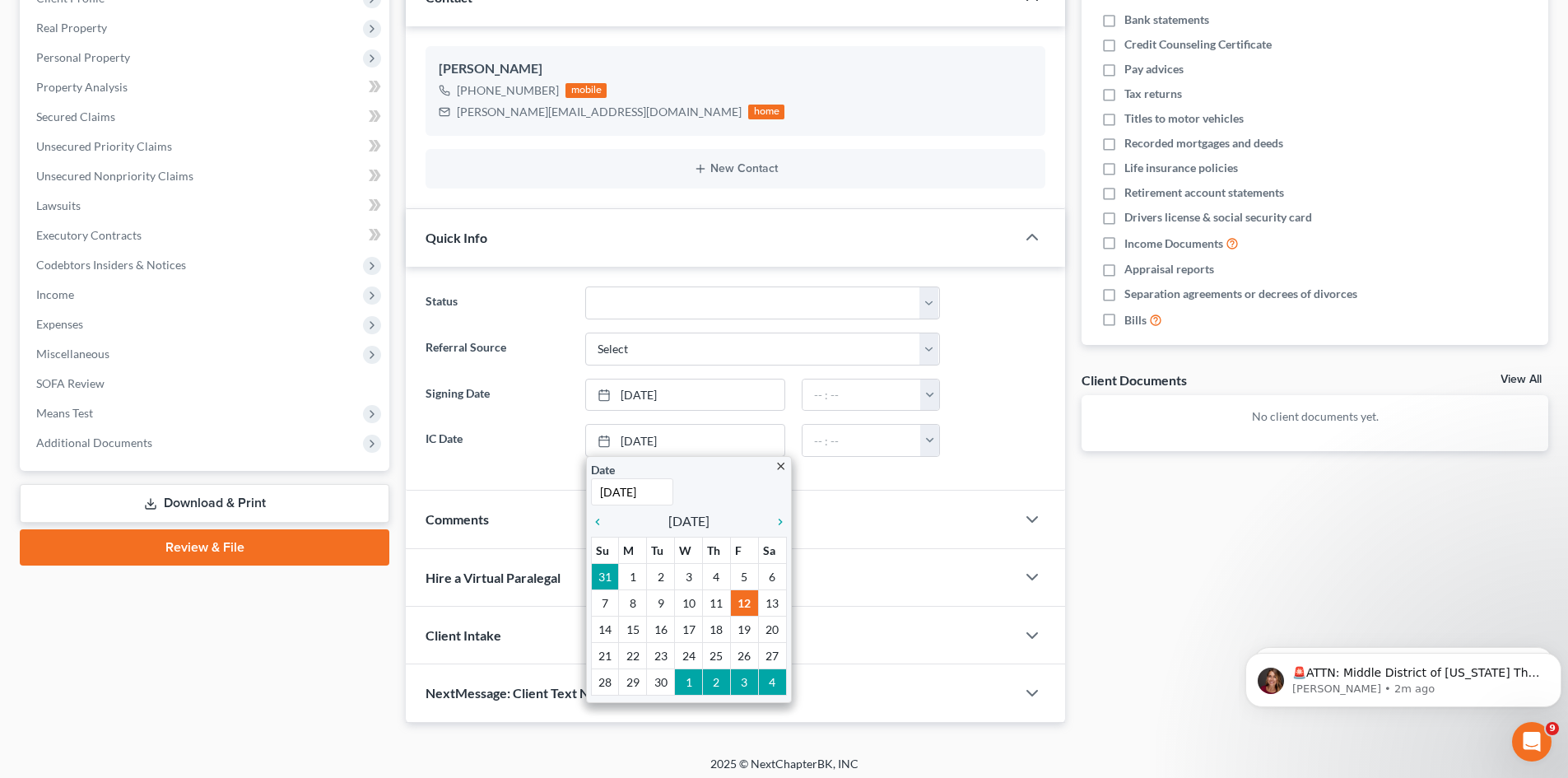
click at [851, 486] on div "Status Discharged Dismissed Filed In Progress Lead Lost Lead Ready to File To R…" at bounding box center [735, 379] width 659 height 224
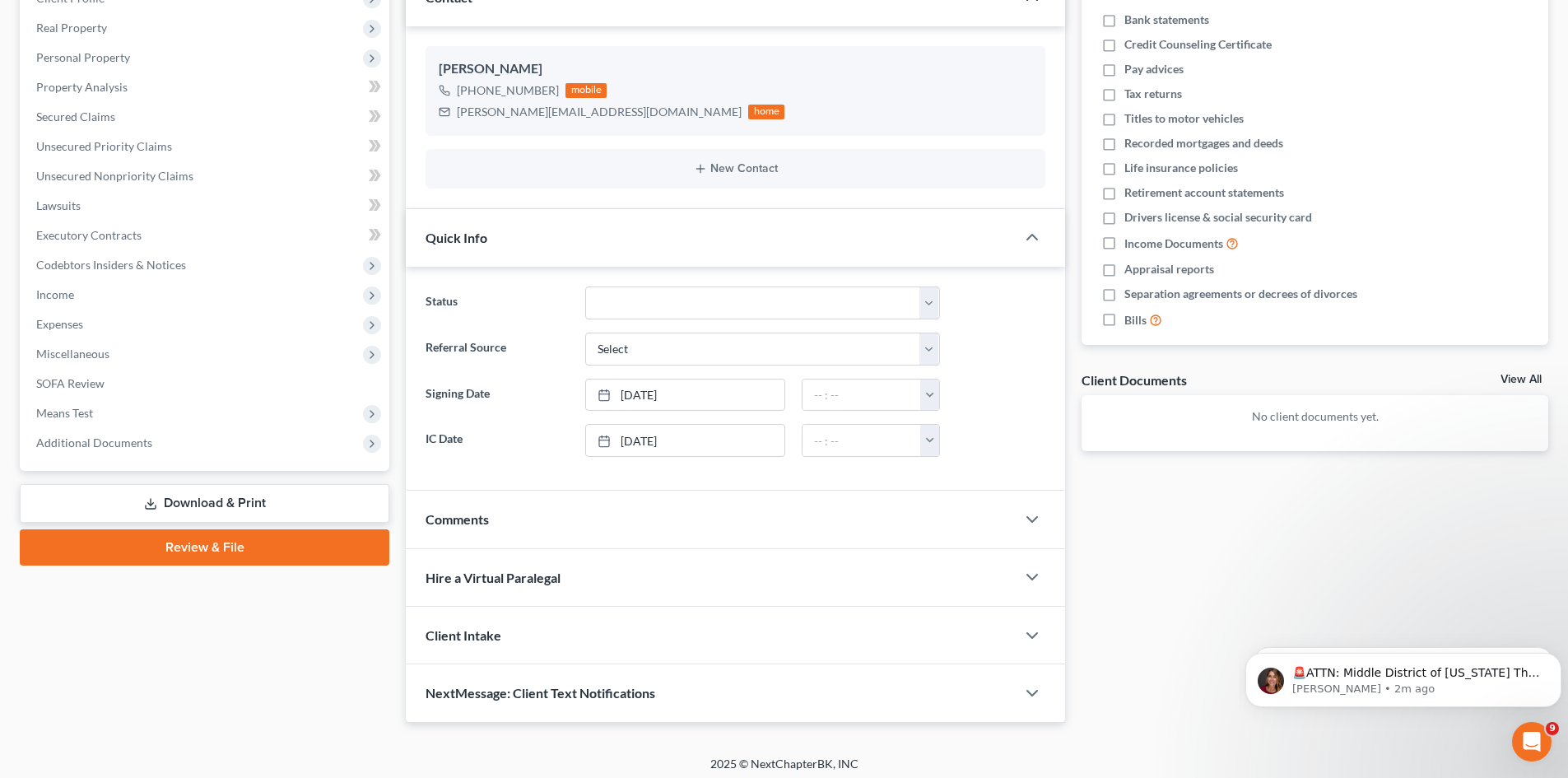
click at [600, 530] on div "Comments" at bounding box center [711, 520] width 610 height 57
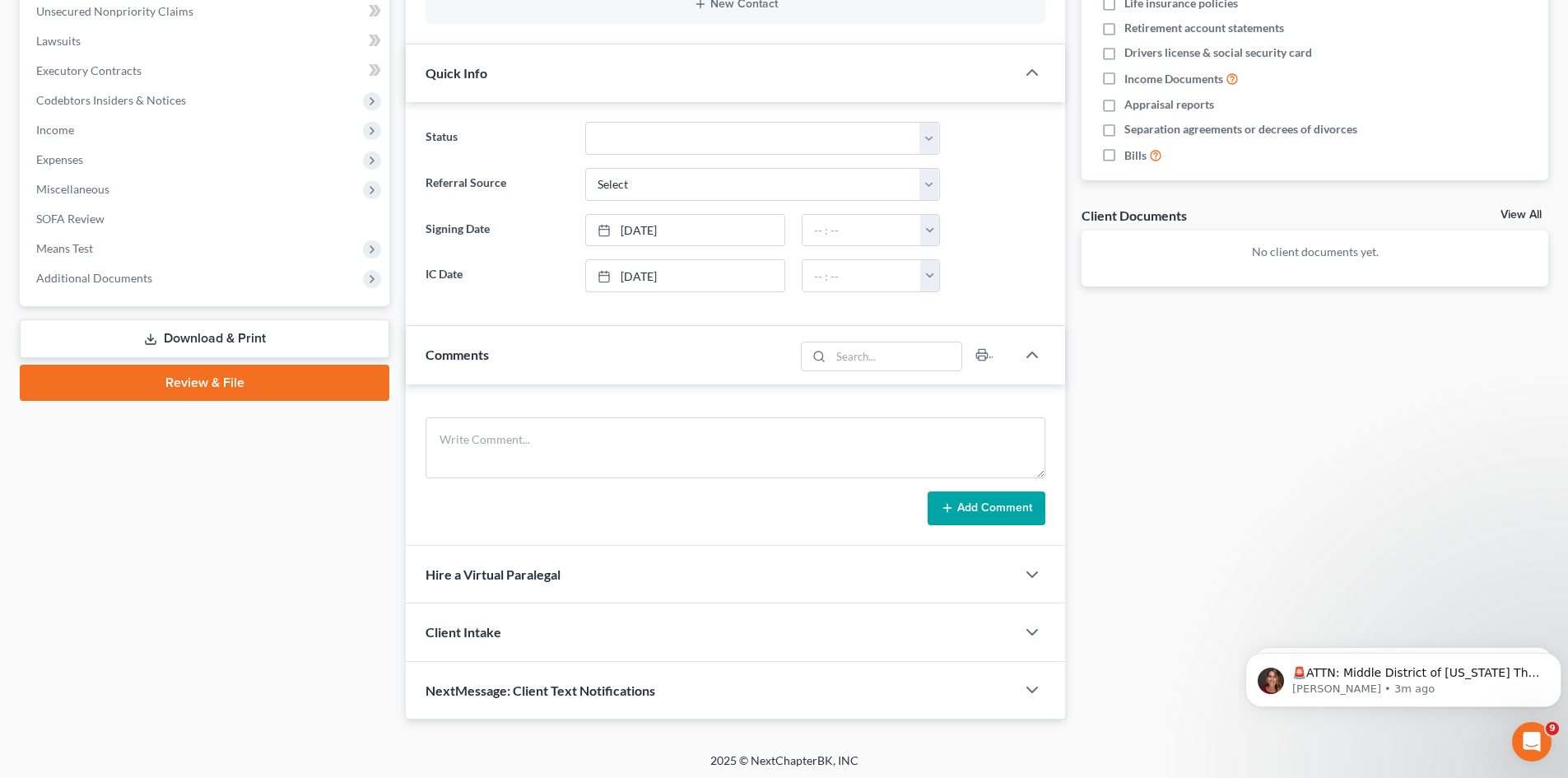
scroll to position [416, 0]
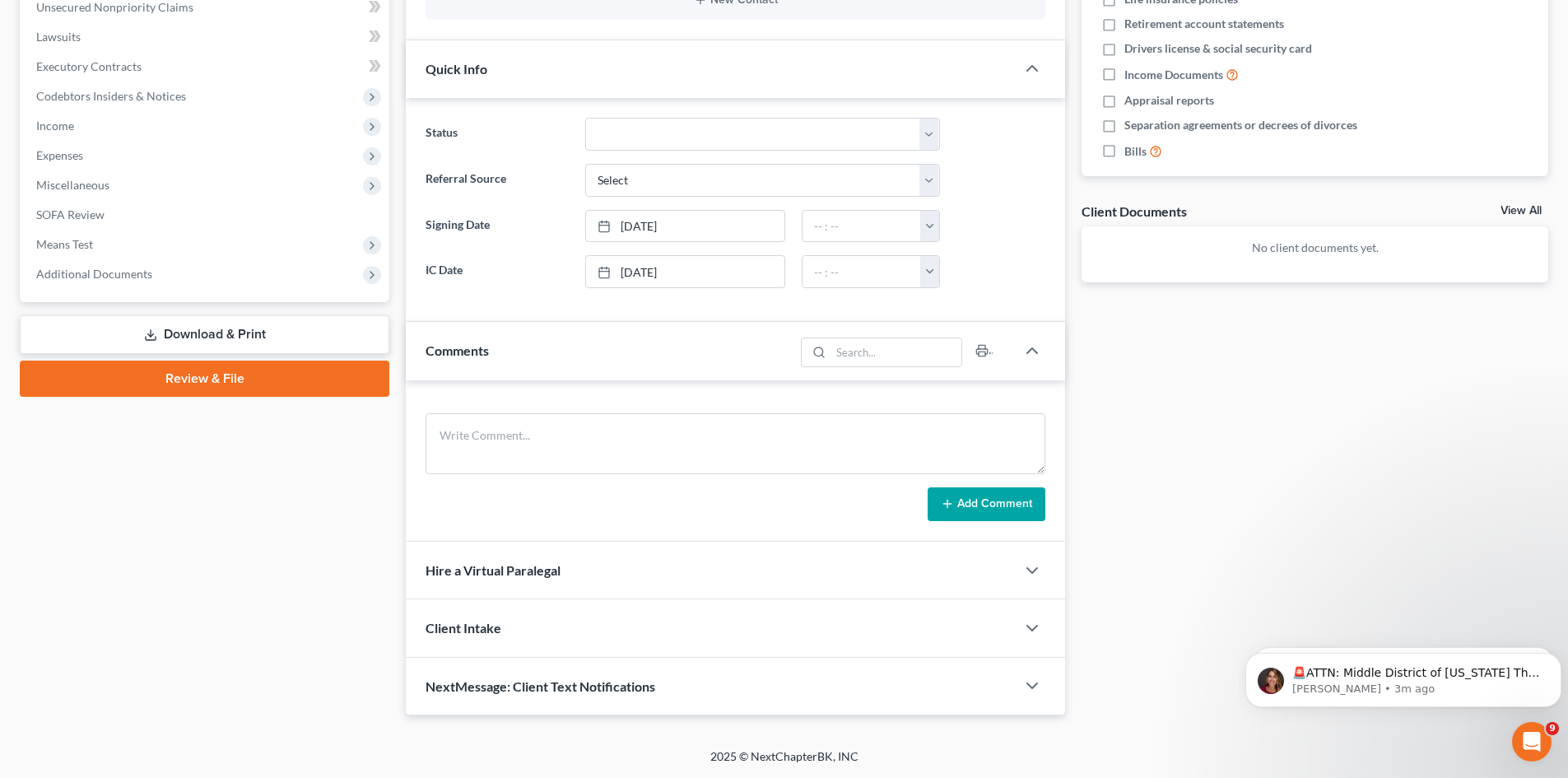
click at [889, 617] on div "Client Intake" at bounding box center [711, 628] width 610 height 57
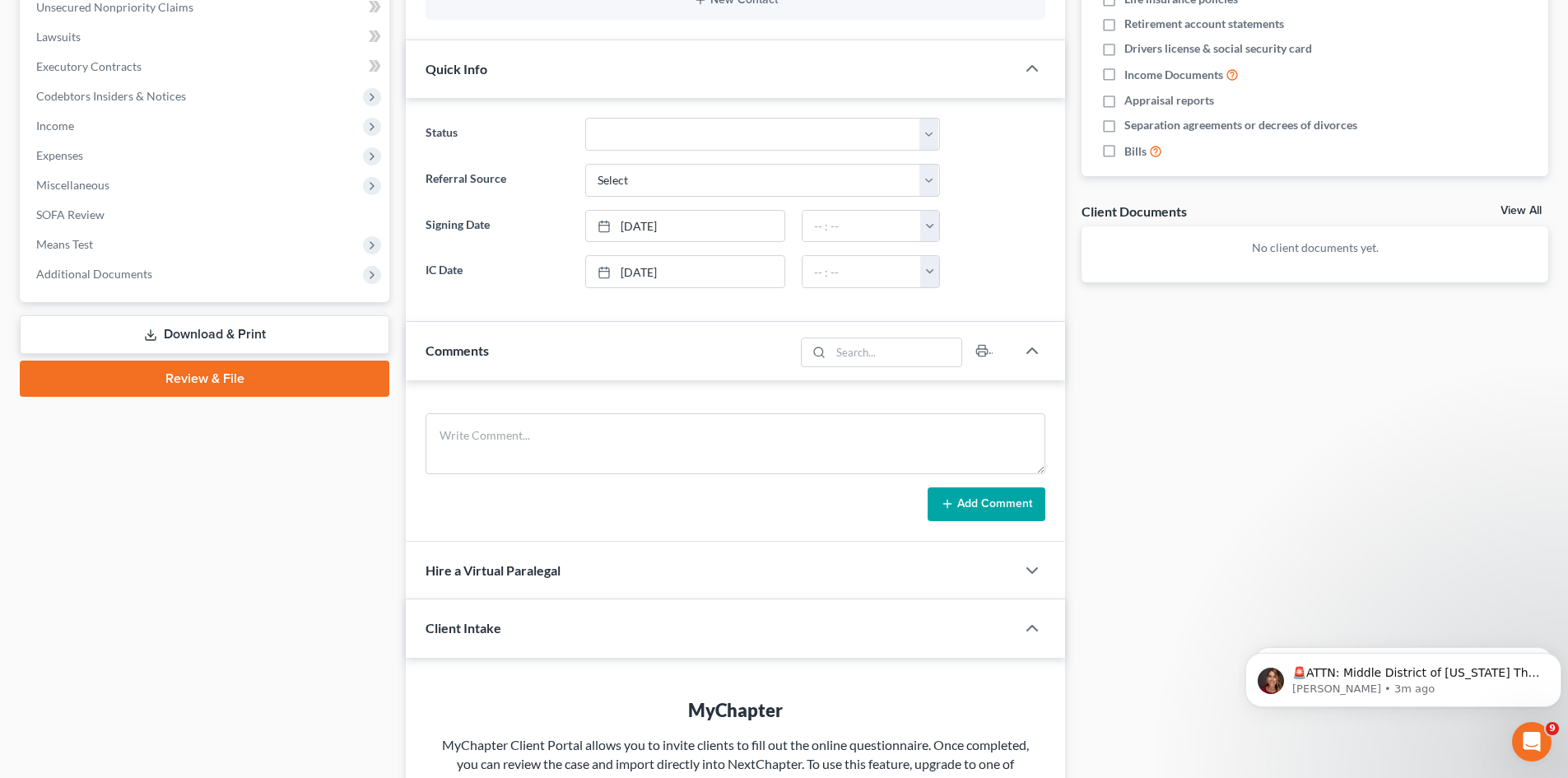
scroll to position [641, 0]
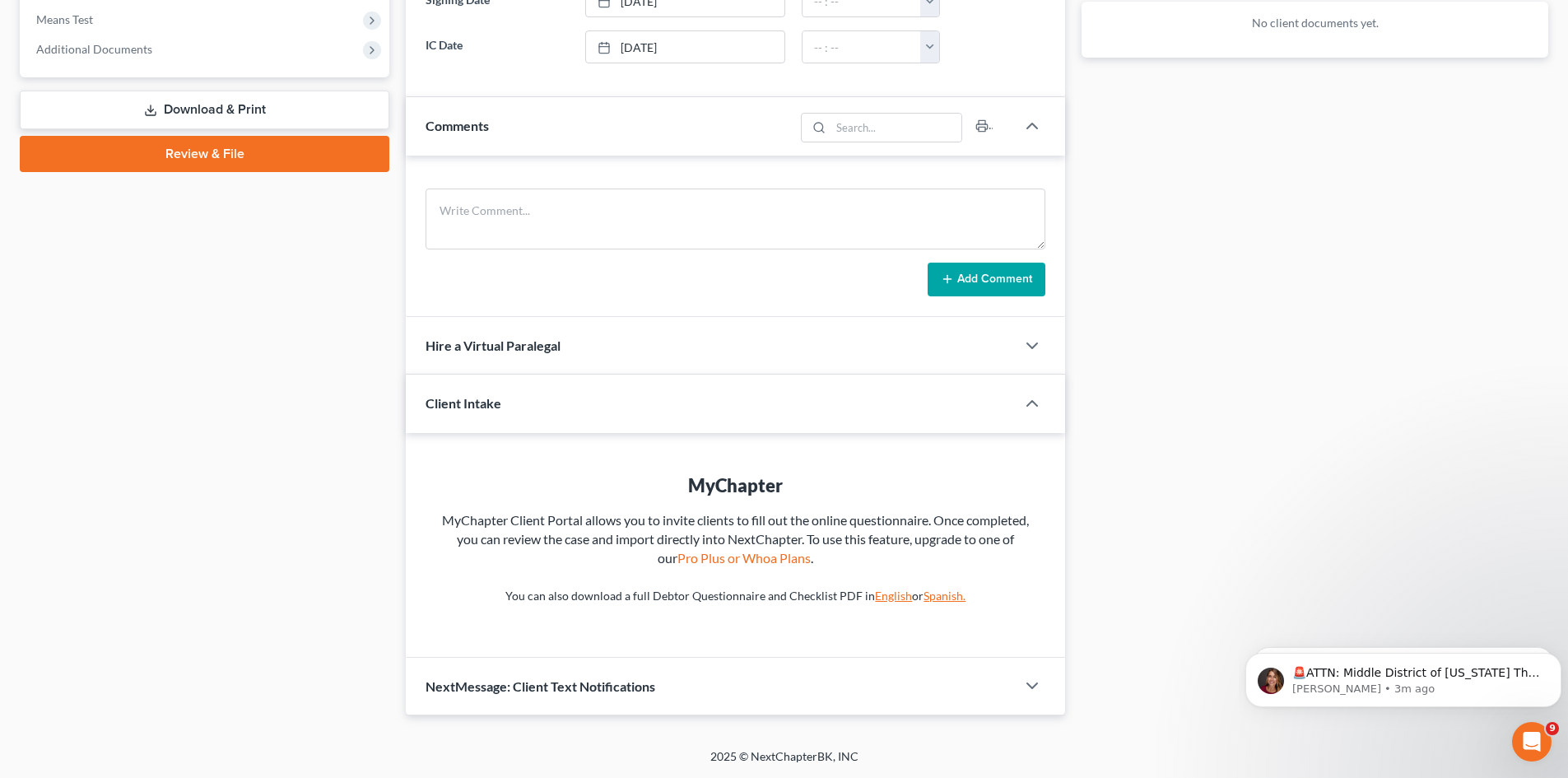
click at [1017, 686] on div at bounding box center [1041, 685] width 49 height 33
click at [872, 687] on div "NextMessage: Client Text Notifications" at bounding box center [711, 686] width 610 height 57
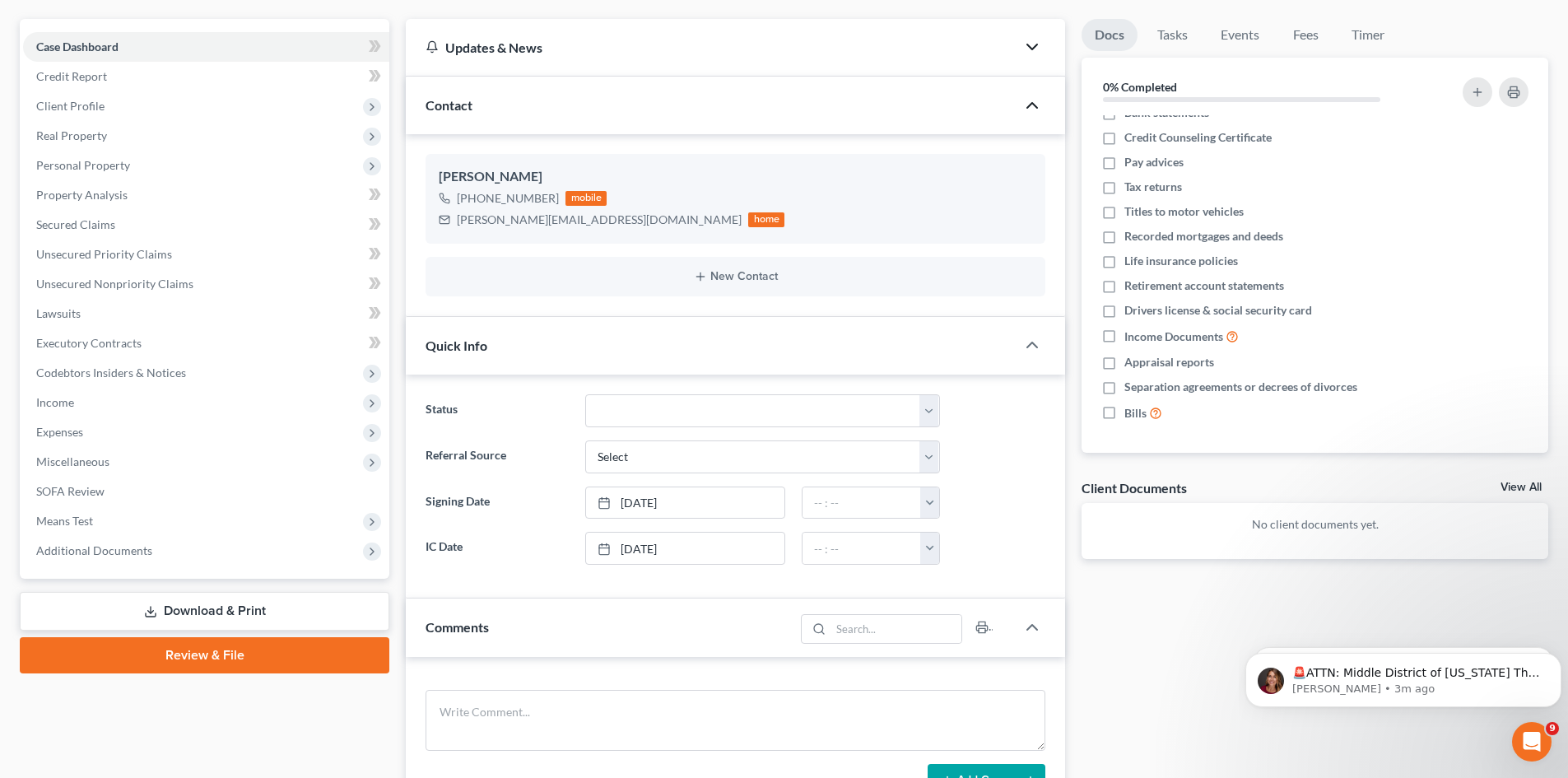
scroll to position [0, 0]
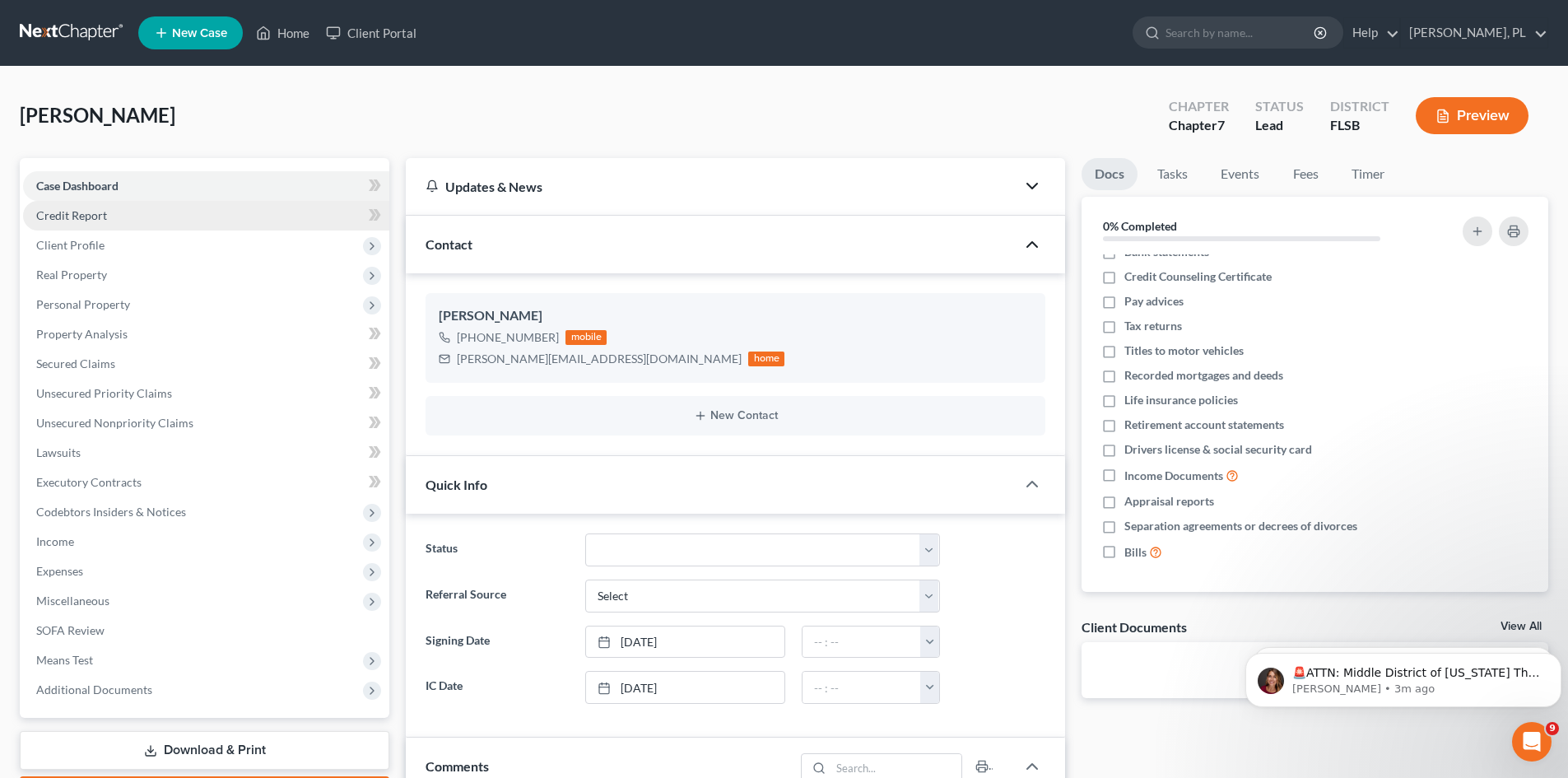
click at [57, 211] on span "Credit Report" at bounding box center [72, 215] width 71 height 14
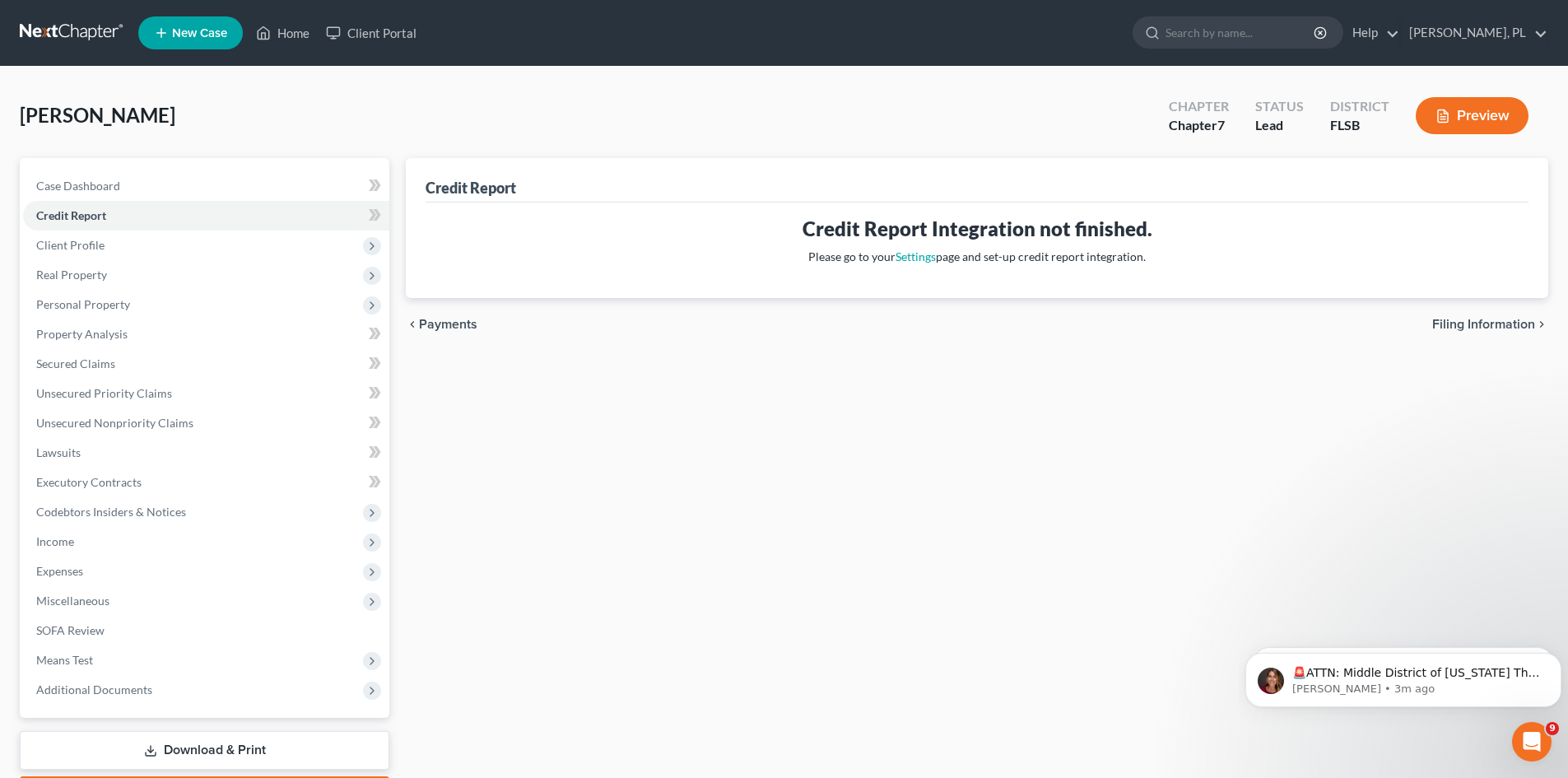
click at [433, 318] on span "Payments" at bounding box center [447, 323] width 58 height 13
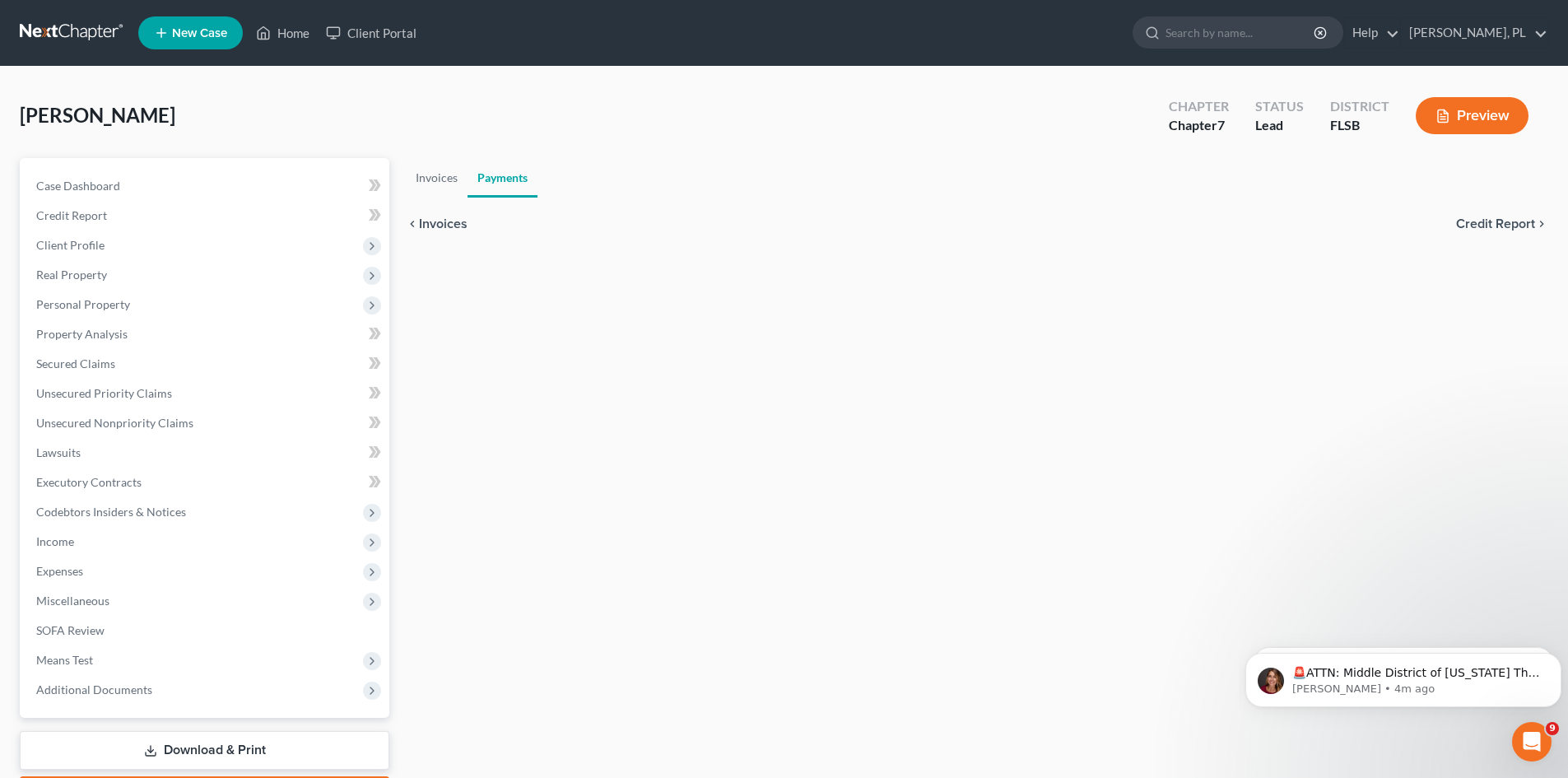
click at [1494, 218] on span "Credit Report" at bounding box center [1496, 224] width 79 height 13
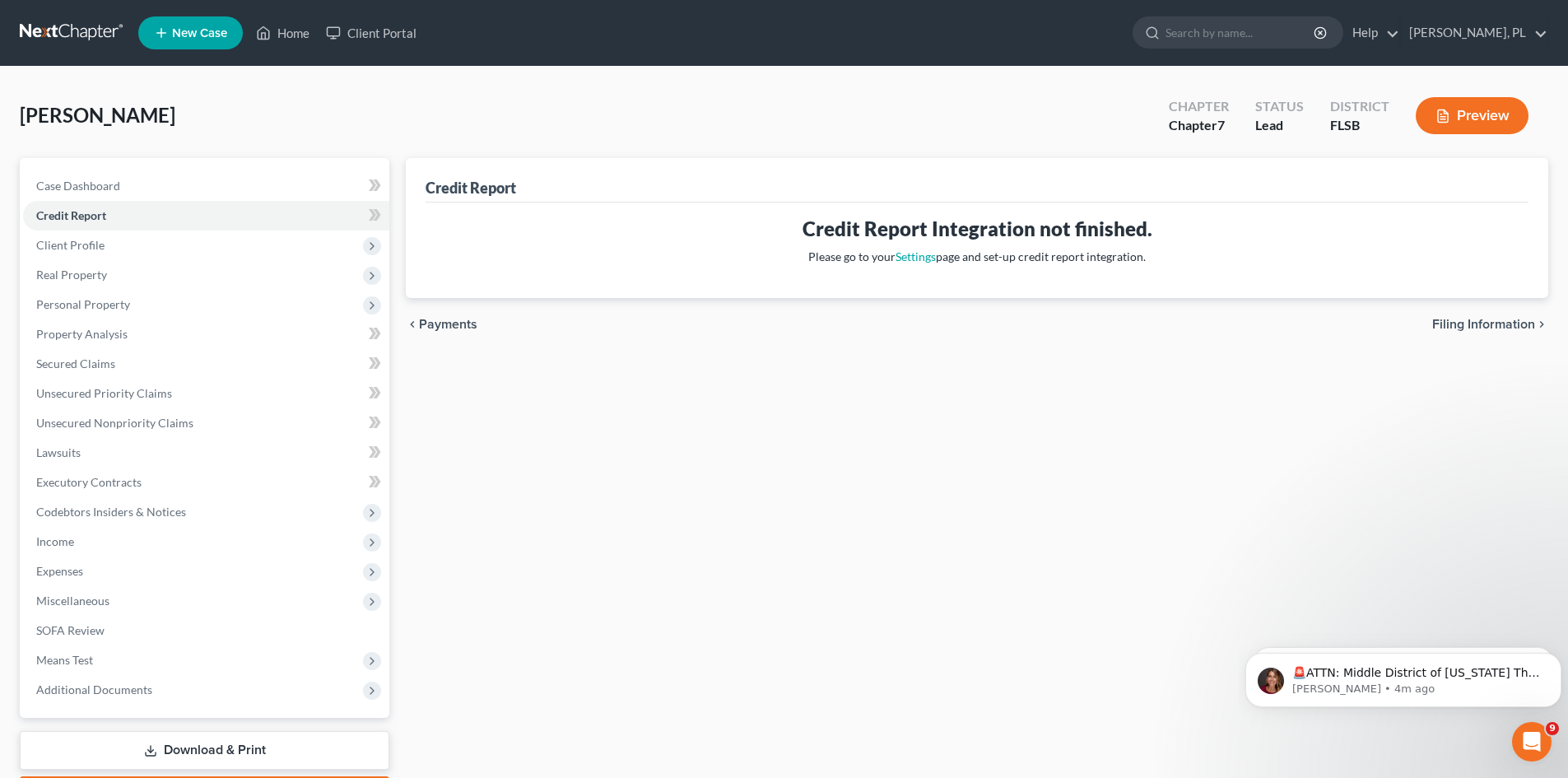
click at [1496, 323] on span "Filing Information" at bounding box center [1483, 323] width 102 height 13
select select "1"
select select "0"
select select "17"
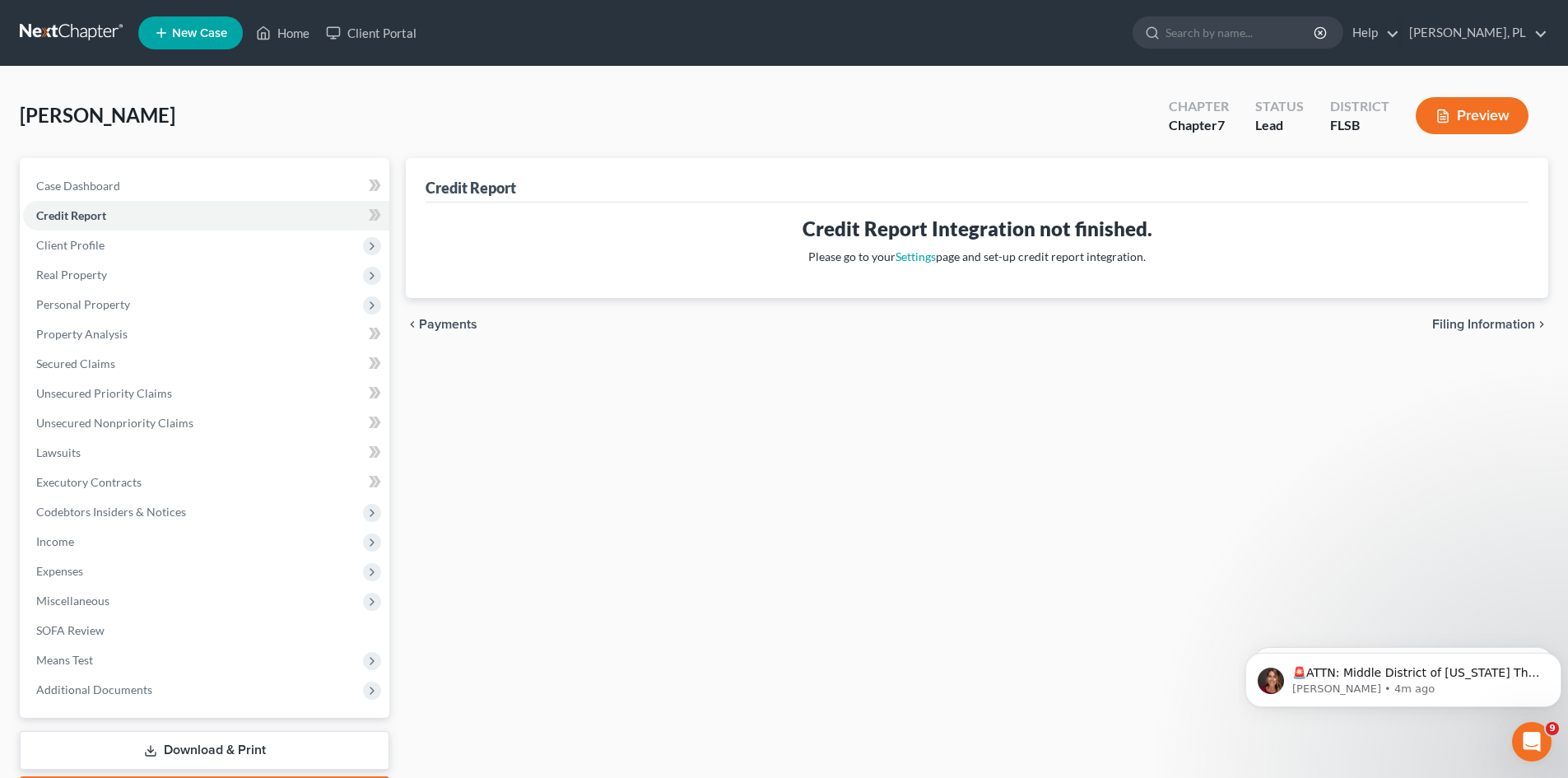
select select "0"
select select "9"
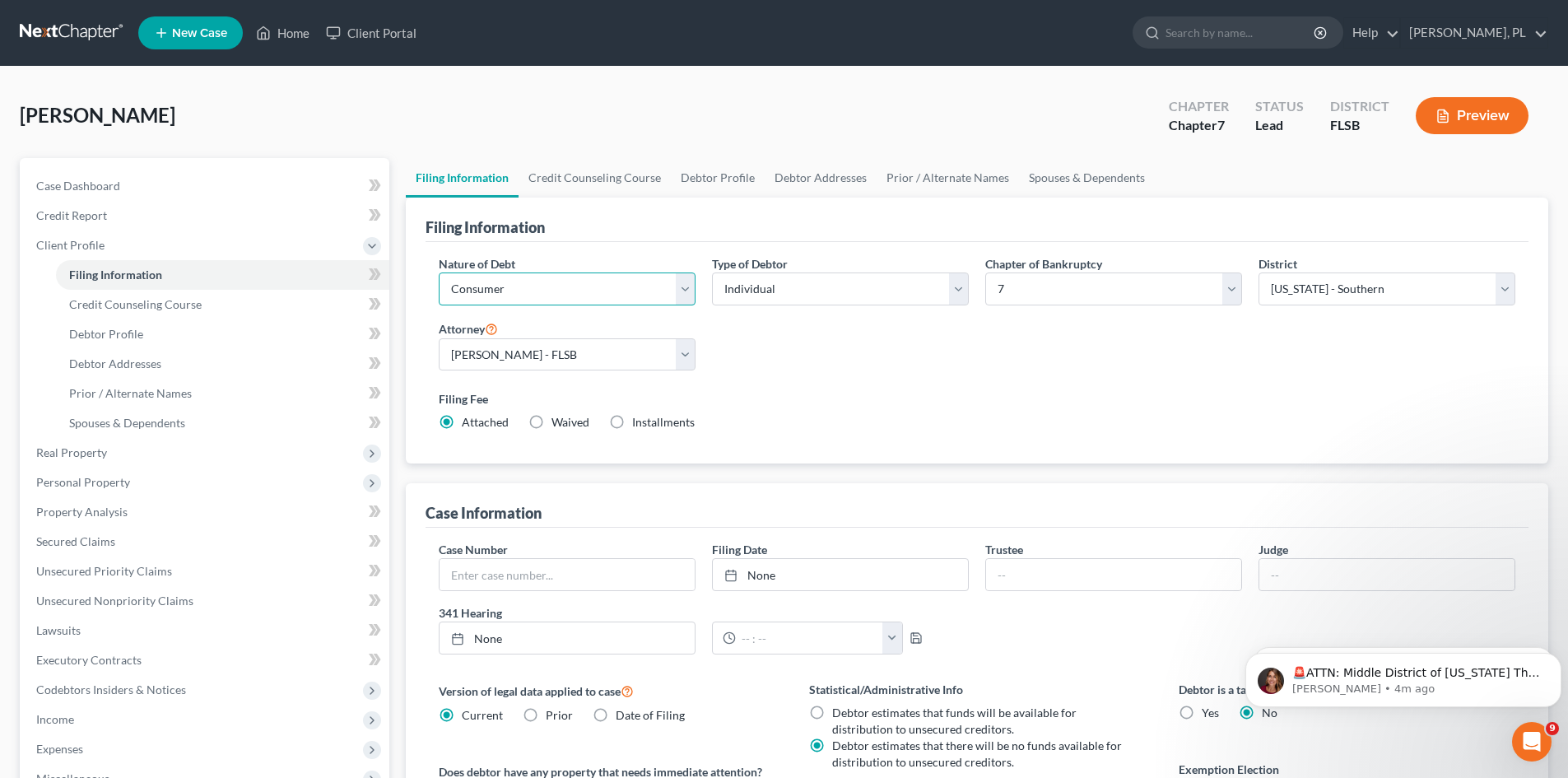
click at [691, 285] on select "Select Business Consumer Other" at bounding box center [567, 288] width 257 height 33
select select "0"
click at [439, 272] on select "Select Business Consumer Other" at bounding box center [567, 288] width 257 height 33
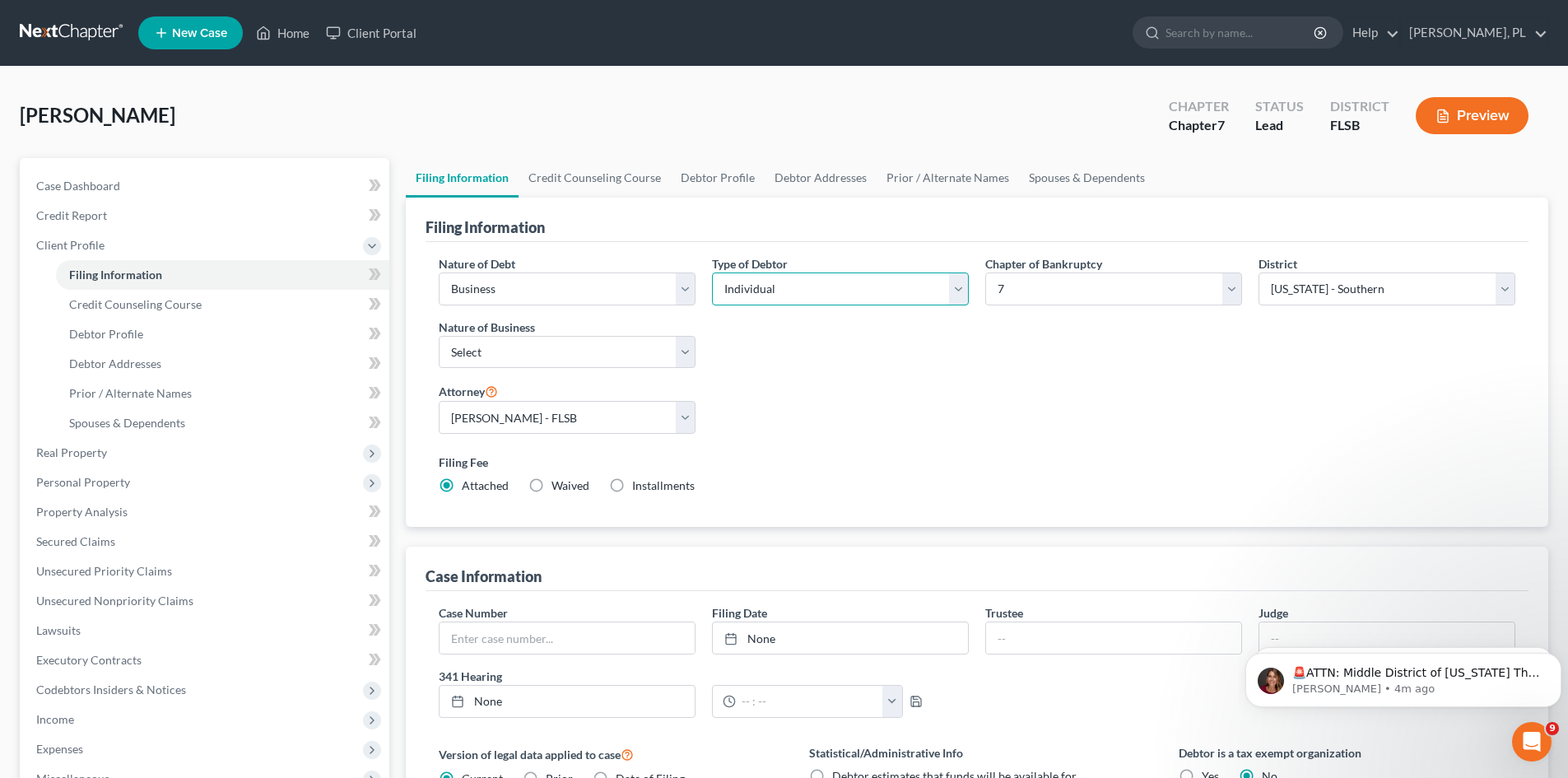
click at [957, 292] on select "Select Individual Joint" at bounding box center [841, 288] width 257 height 33
select select "1"
click at [713, 272] on select "Select Individual Joint" at bounding box center [841, 288] width 257 height 33
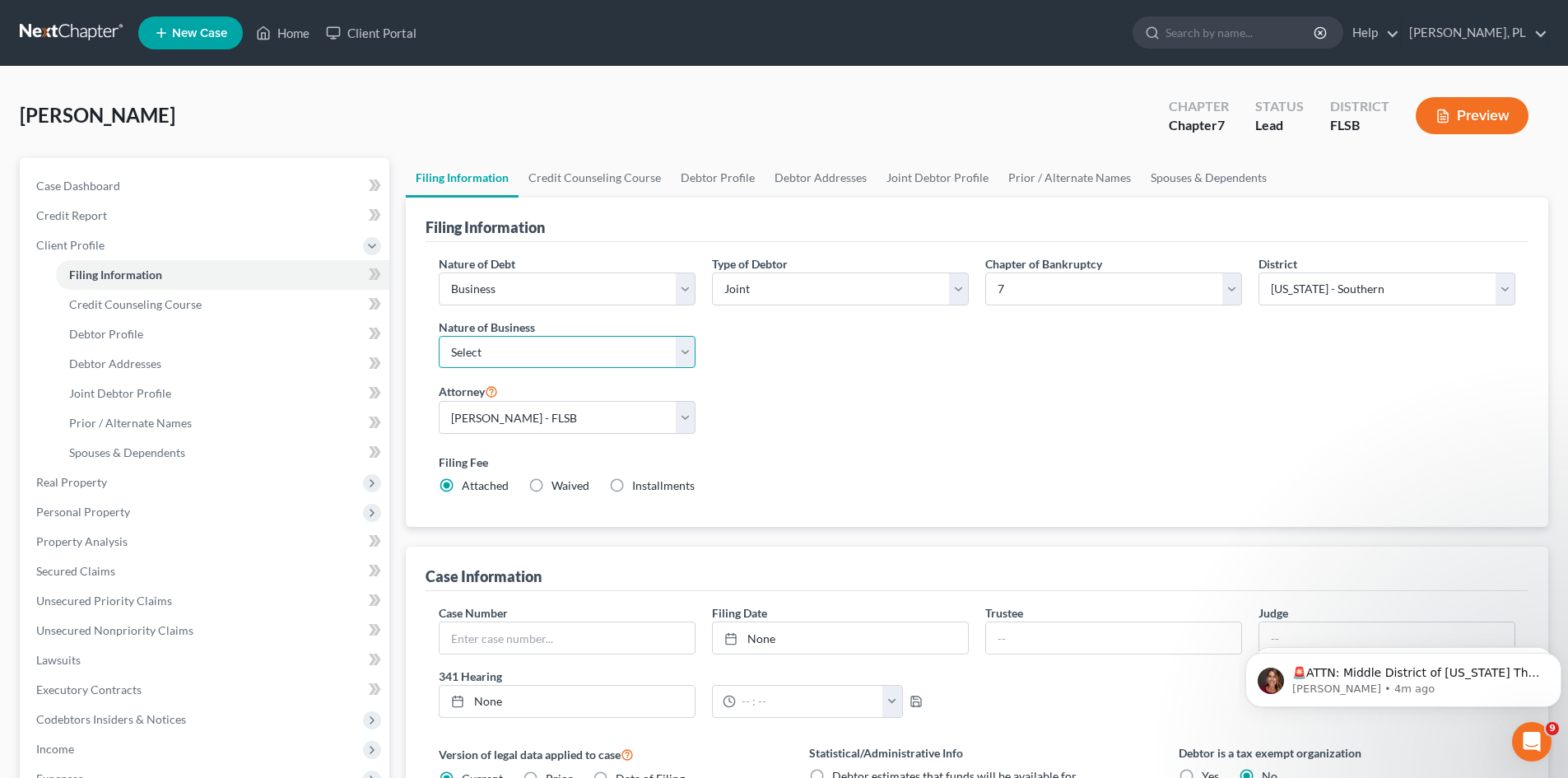
click at [687, 351] on select "Select Clearing Bank Commodity Broker Health Care Business Other Railroad Singl…" at bounding box center [567, 352] width 257 height 33
select select "3"
click at [439, 336] on select "Select Clearing Bank Commodity Broker Health Care Business Other Railroad Singl…" at bounding box center [567, 352] width 257 height 33
click at [121, 303] on span "Credit Counseling Course" at bounding box center [135, 305] width 132 height 14
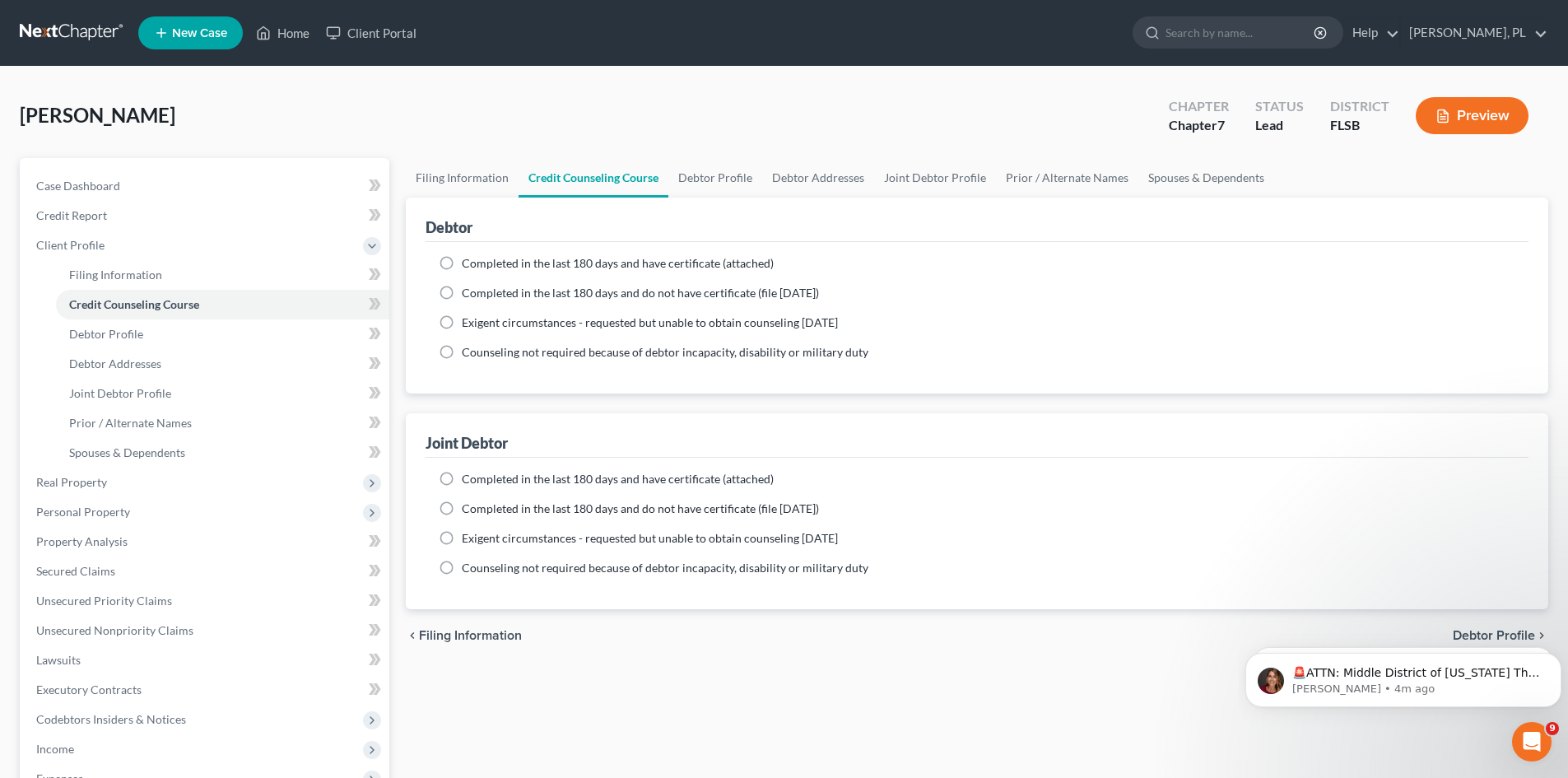
click at [462, 266] on label "Completed in the last 180 days and have certificate (attached)" at bounding box center [618, 263] width 312 height 17
click at [468, 266] on input "Completed in the last 180 days and have certificate (attached)" at bounding box center [473, 260] width 11 height 11
radio input "true"
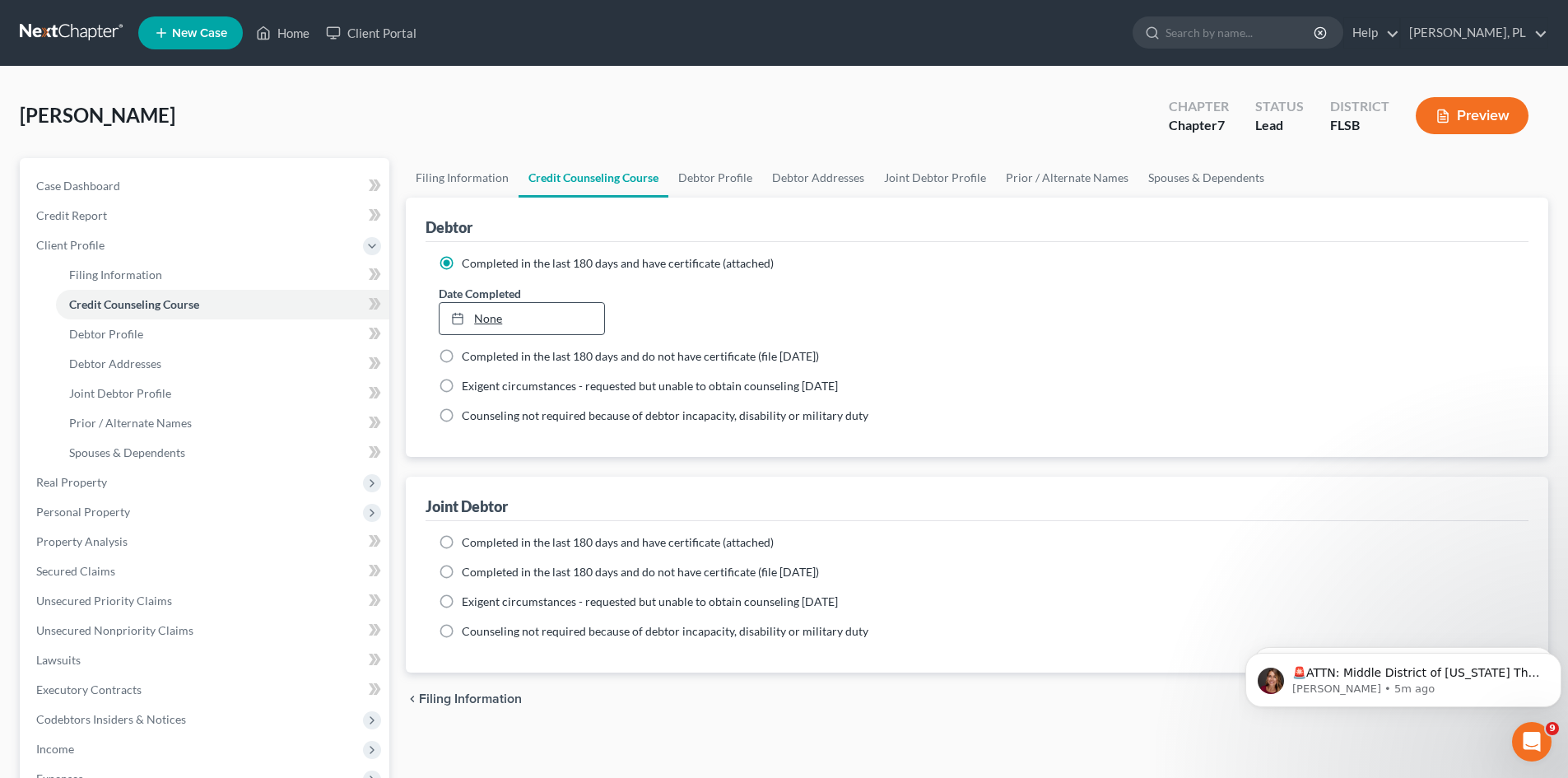
click at [490, 322] on link "None" at bounding box center [521, 318] width 164 height 32
type input "9/12/2025"
click at [462, 543] on label "Completed in the last 180 days and have certificate (attached)" at bounding box center [618, 542] width 312 height 17
click at [468, 543] on input "Completed in the last 180 days and have certificate (attached)" at bounding box center [473, 539] width 11 height 11
radio input "true"
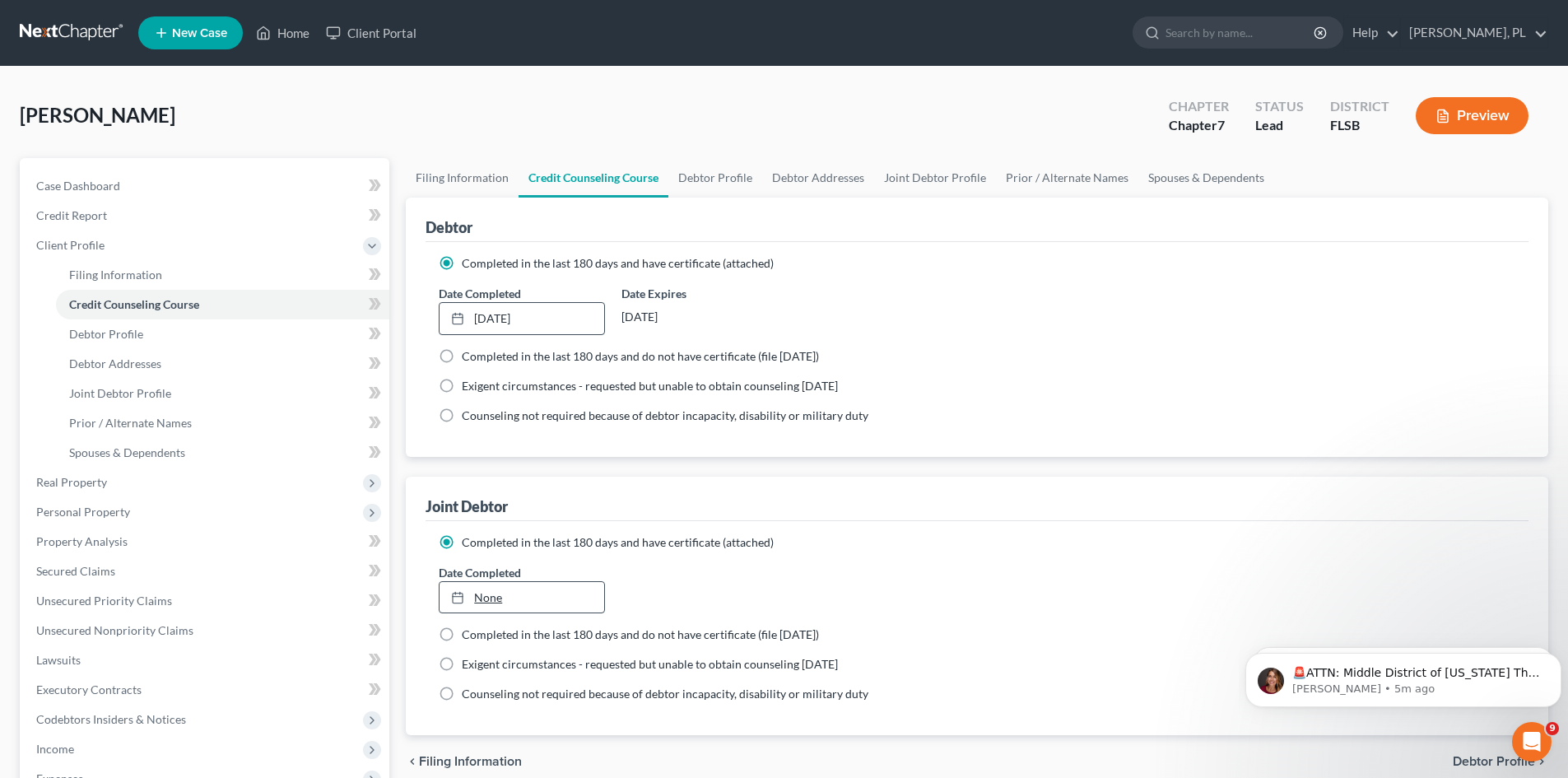
type input "9/12/2025"
click at [491, 598] on link "None" at bounding box center [521, 599] width 164 height 32
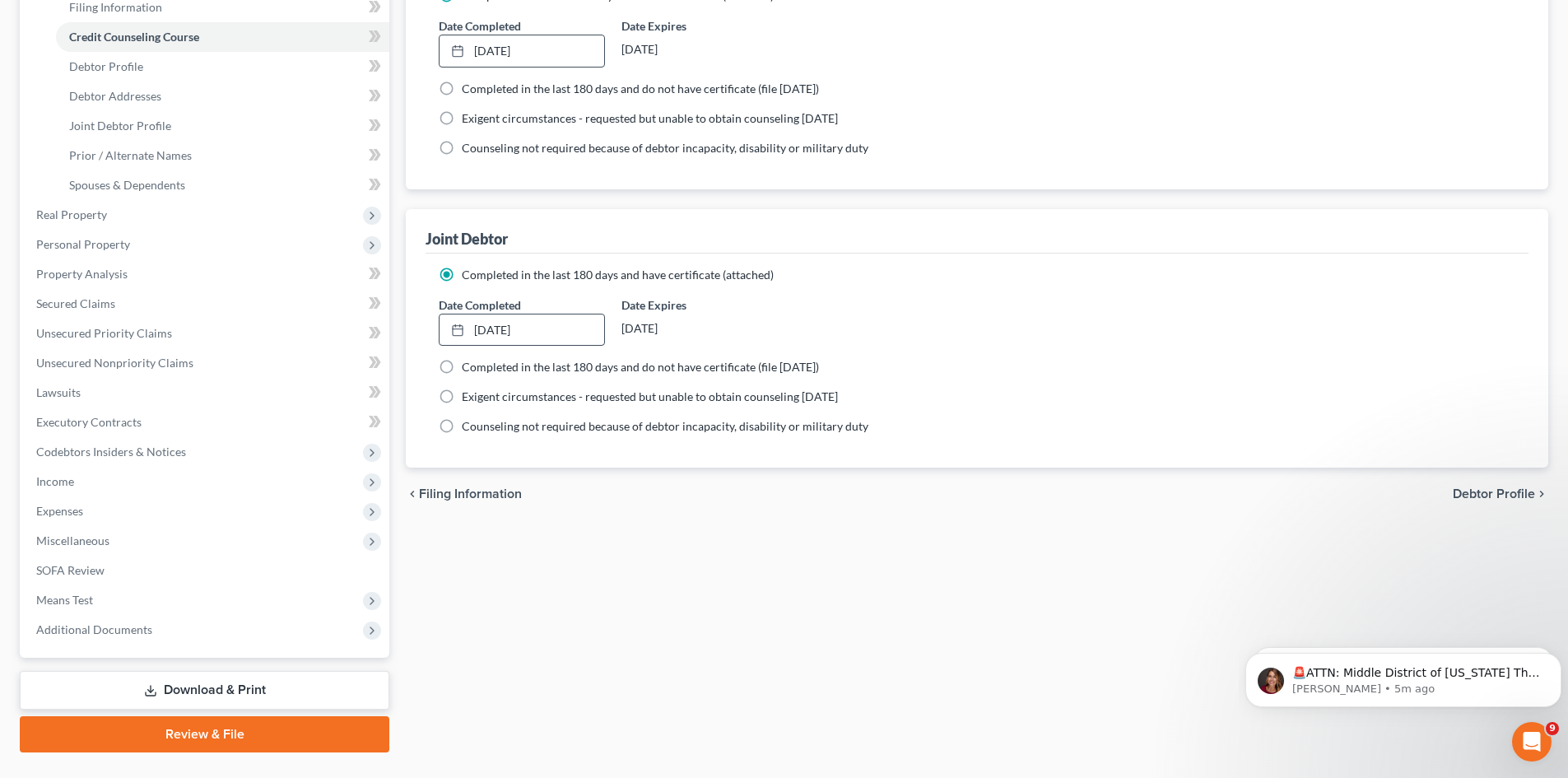
scroll to position [305, 0]
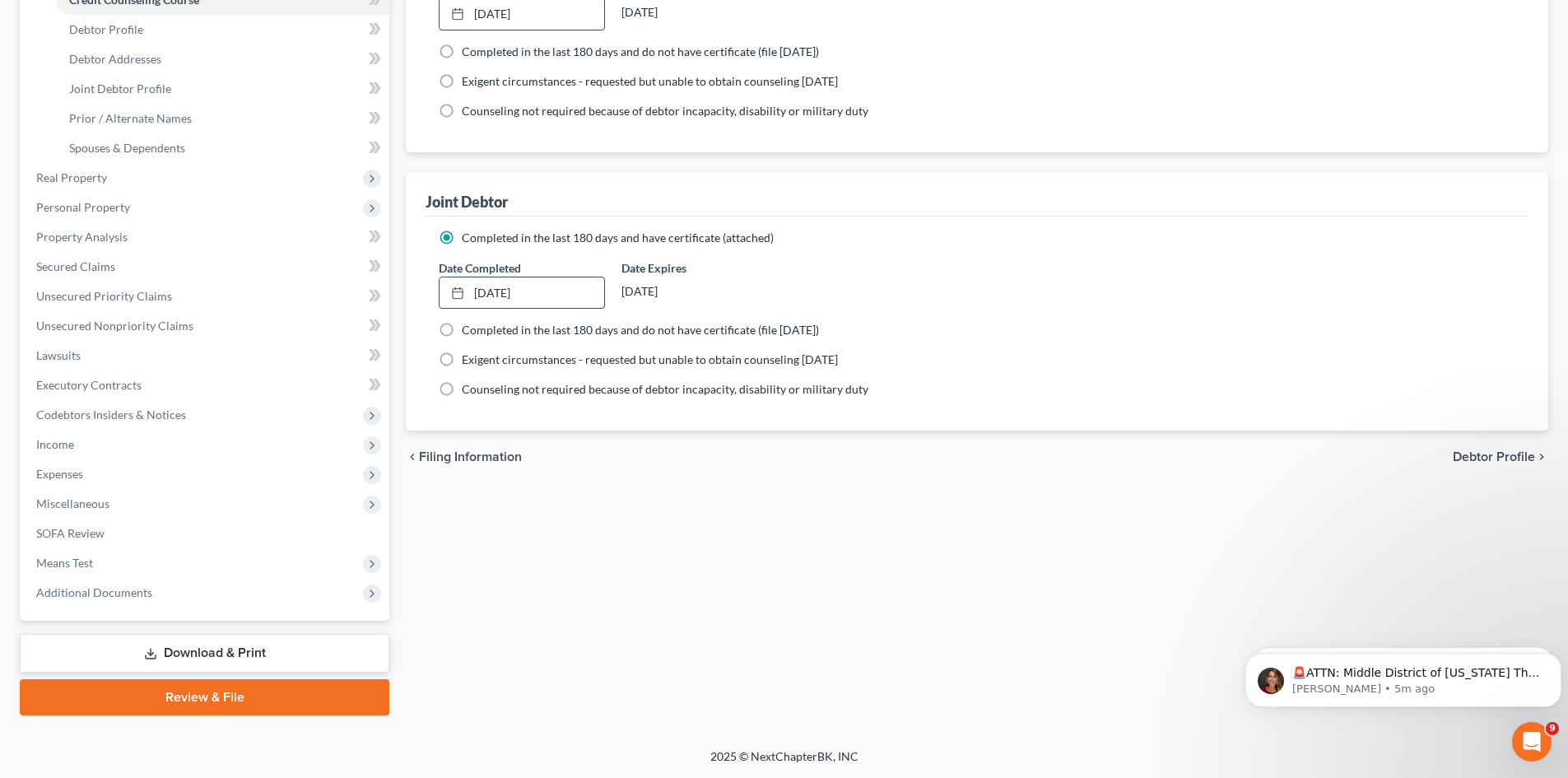
click at [1519, 458] on span "Debtor Profile" at bounding box center [1494, 457] width 83 height 13
select select "1"
select select "0"
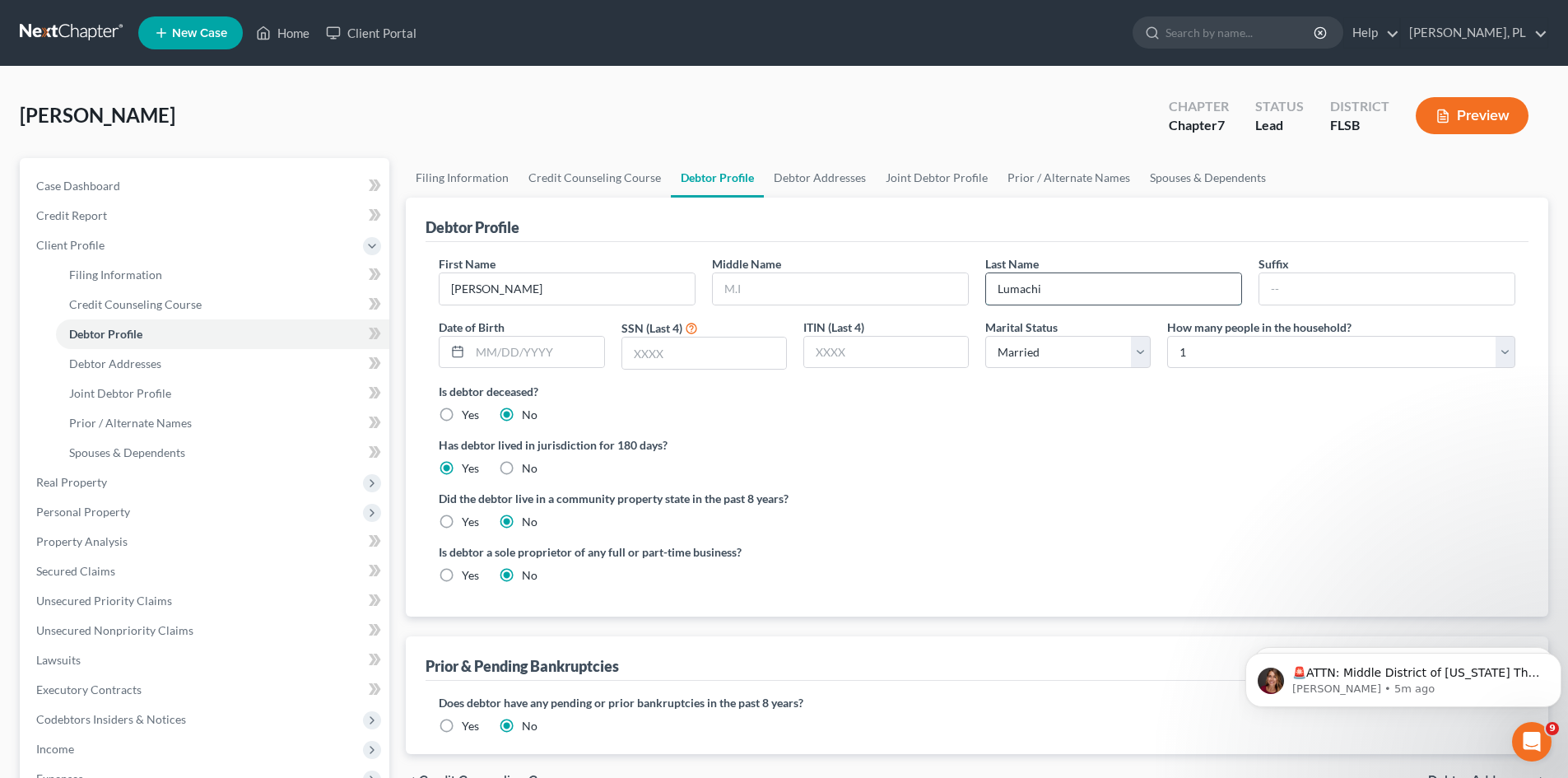
click at [1092, 284] on input "Lumachi" at bounding box center [1114, 289] width 255 height 32
type input "Lumachi"
